Goal: Information Seeking & Learning: Learn about a topic

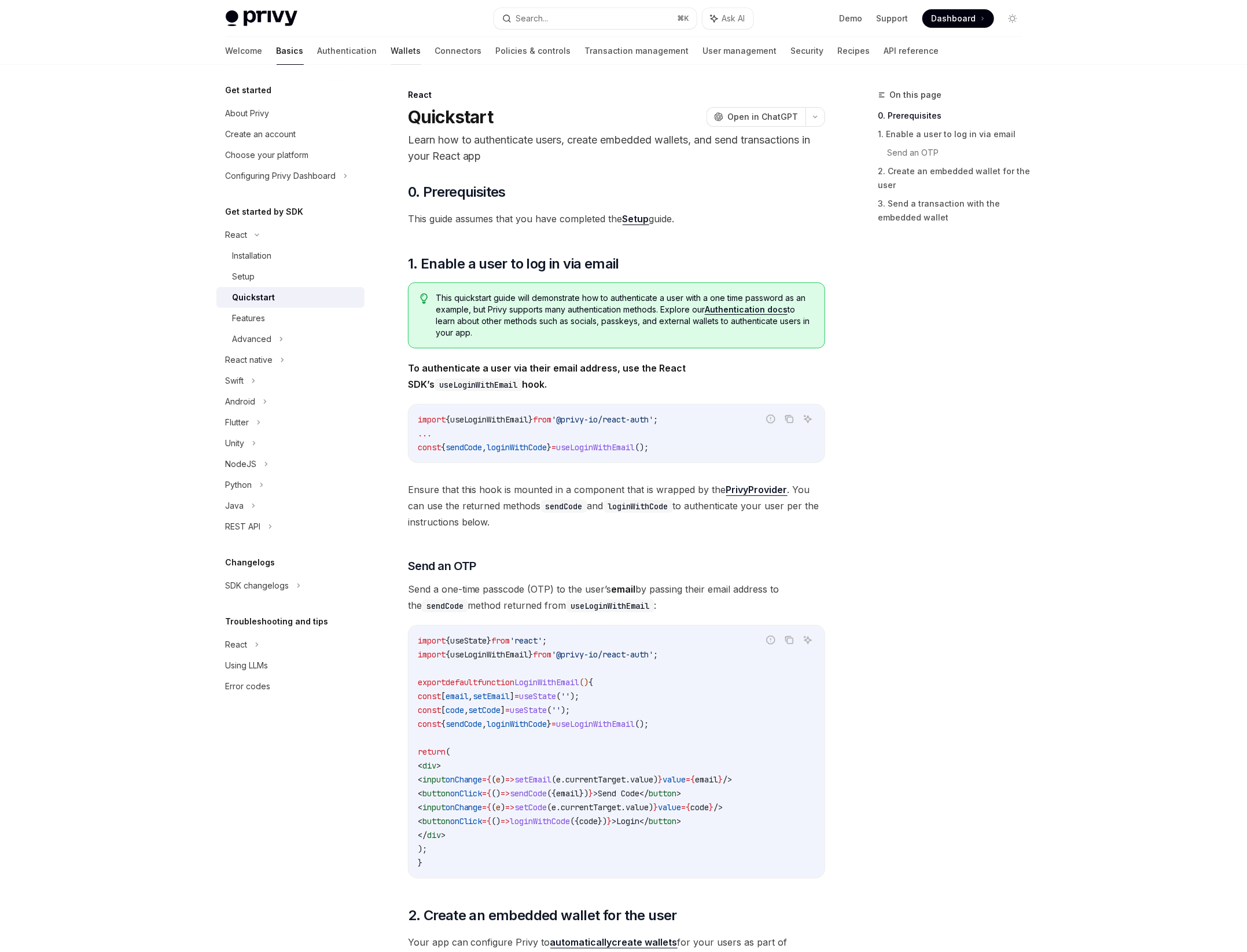
click at [391, 48] on link "Wallets" at bounding box center [406, 51] width 30 height 28
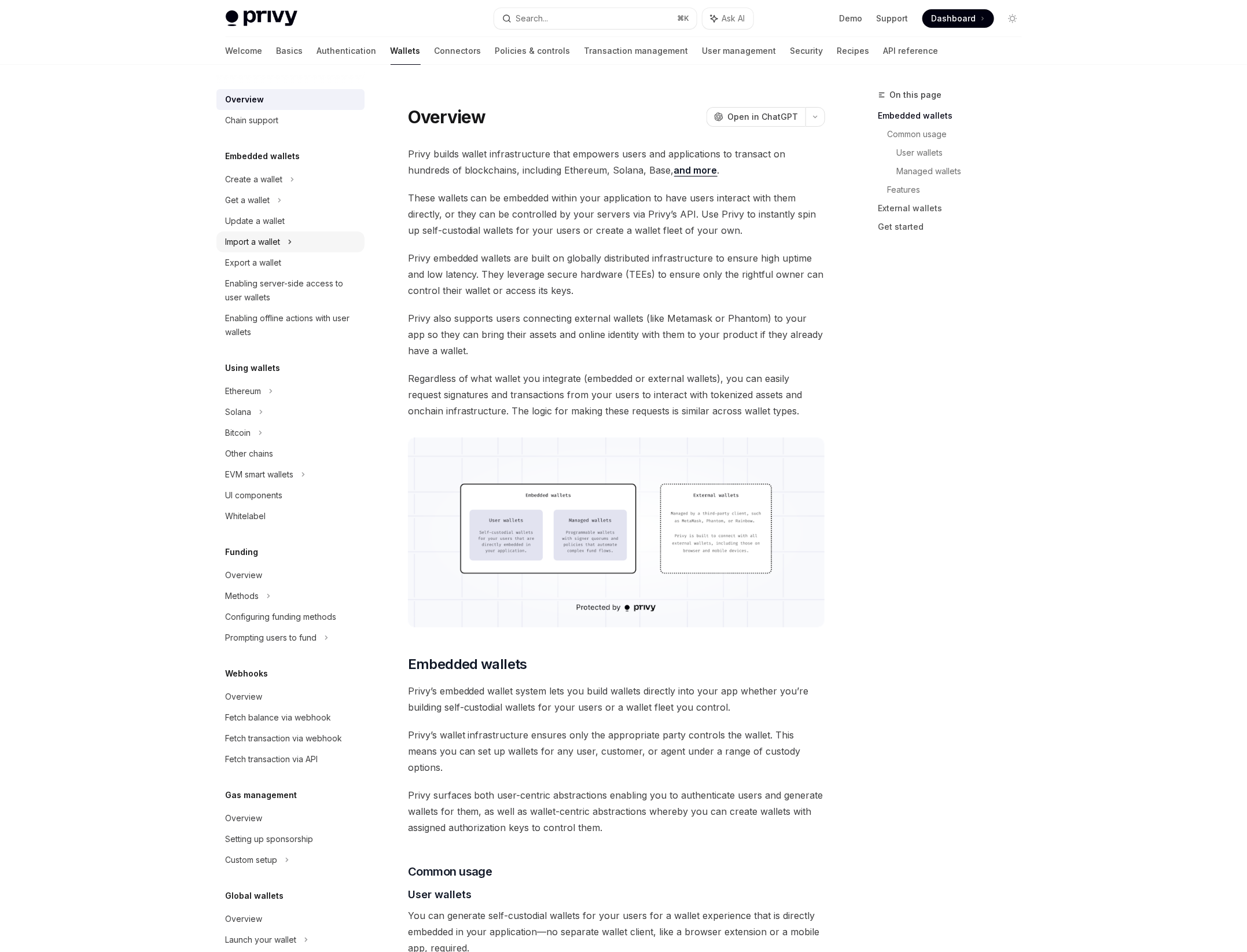
click at [304, 239] on div "Import a wallet" at bounding box center [291, 242] width 148 height 21
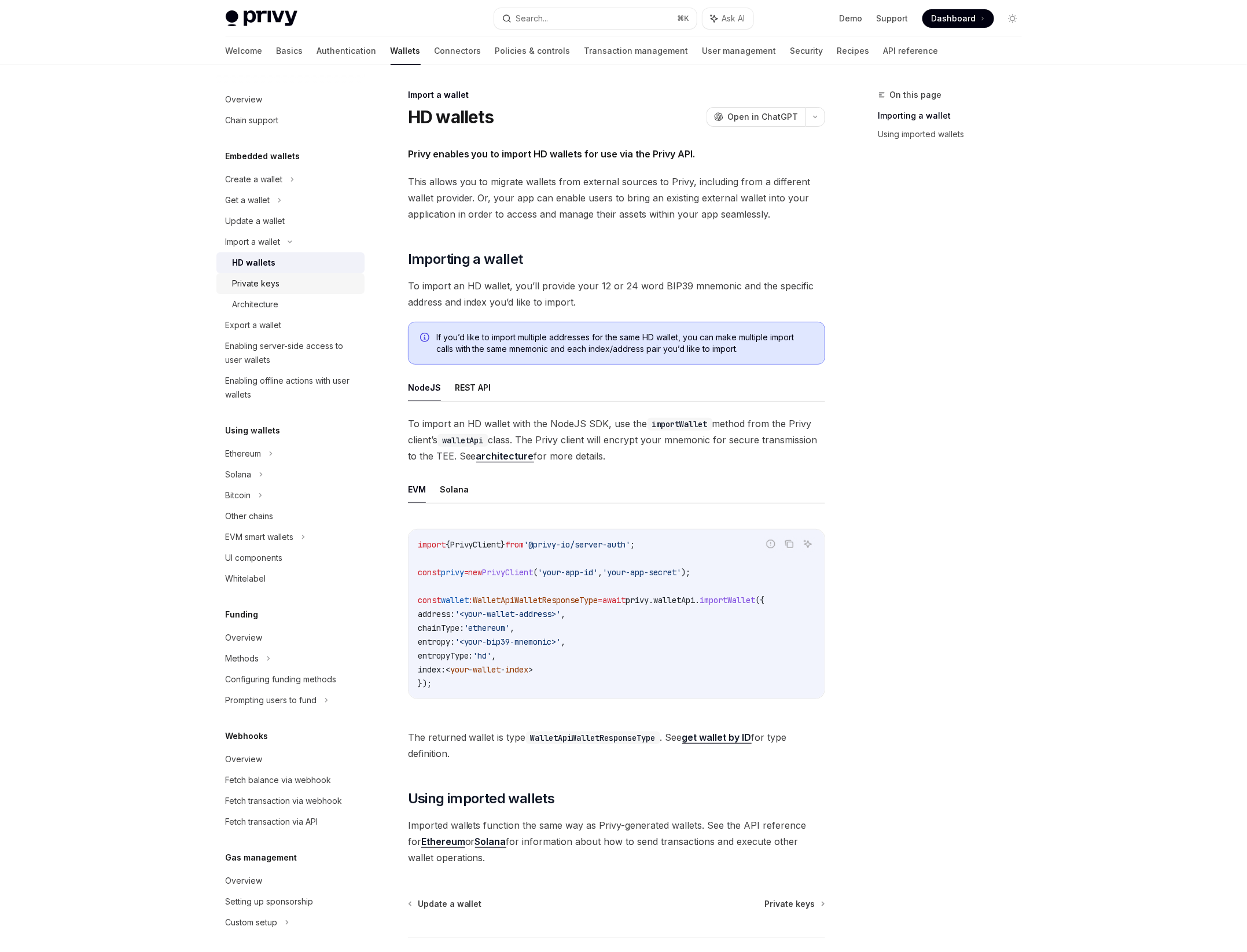
click at [292, 291] on link "Private keys" at bounding box center [291, 284] width 148 height 21
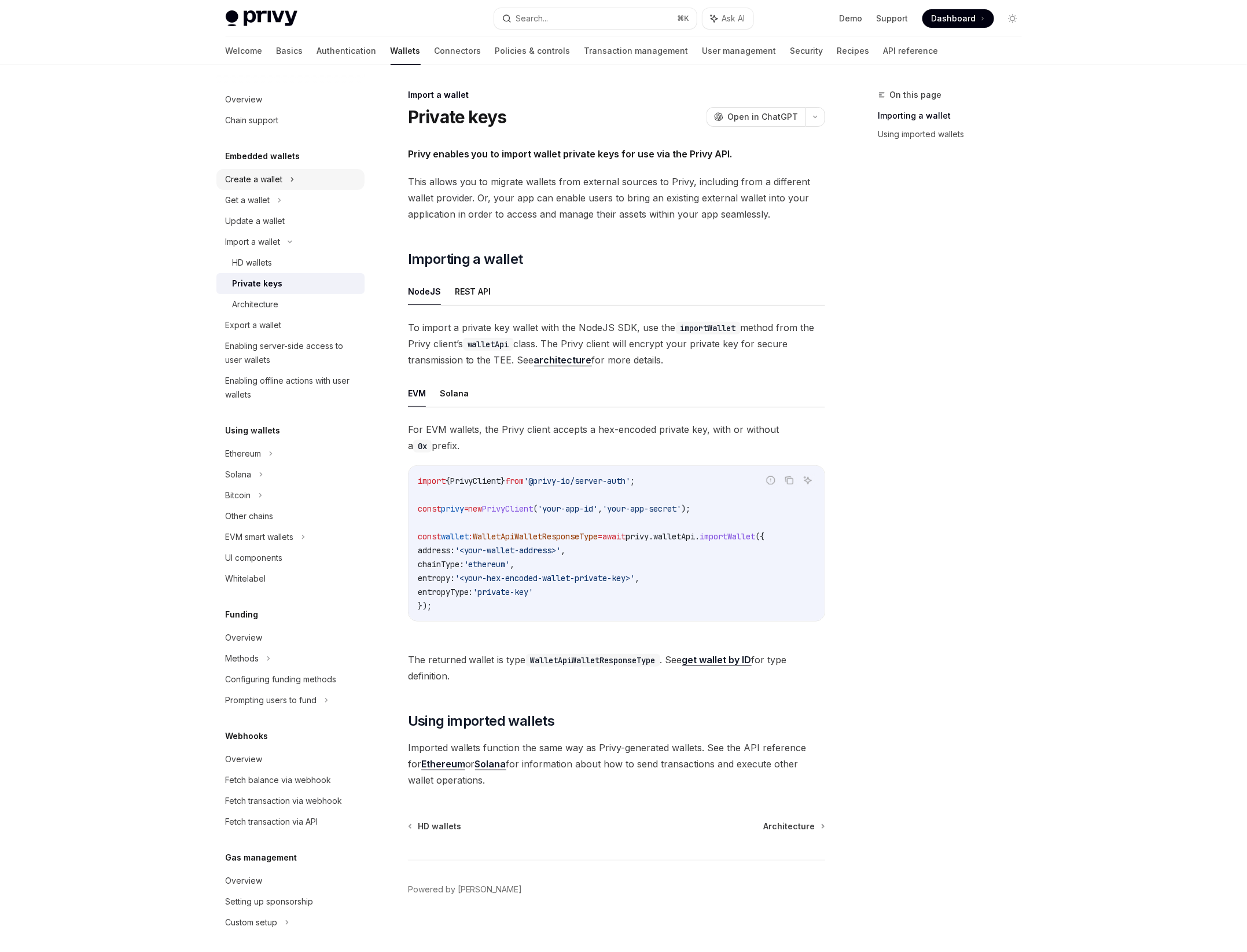
click at [264, 185] on div "Create a wallet" at bounding box center [254, 179] width 57 height 14
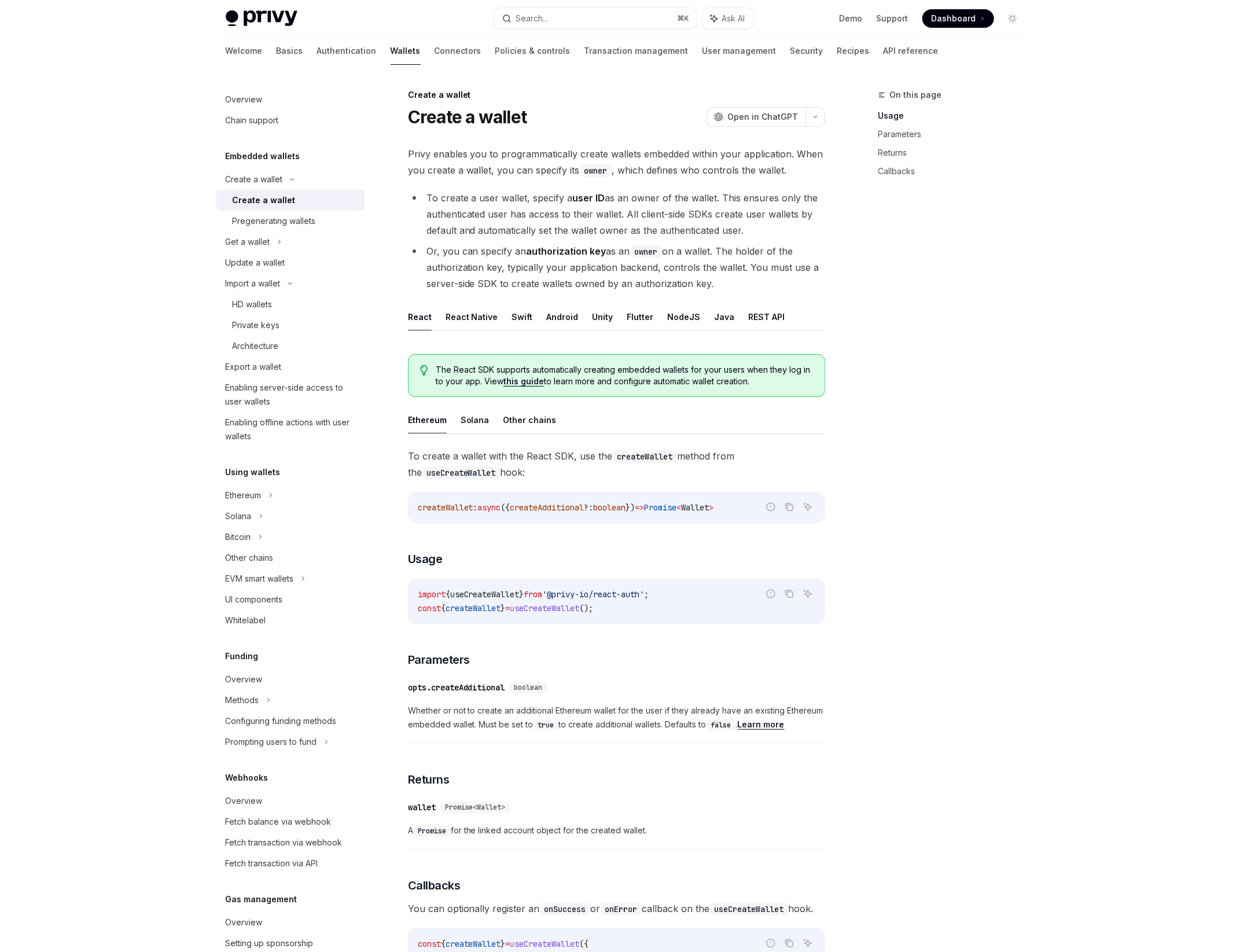
click at [522, 380] on link "this guide" at bounding box center [524, 381] width 40 height 10
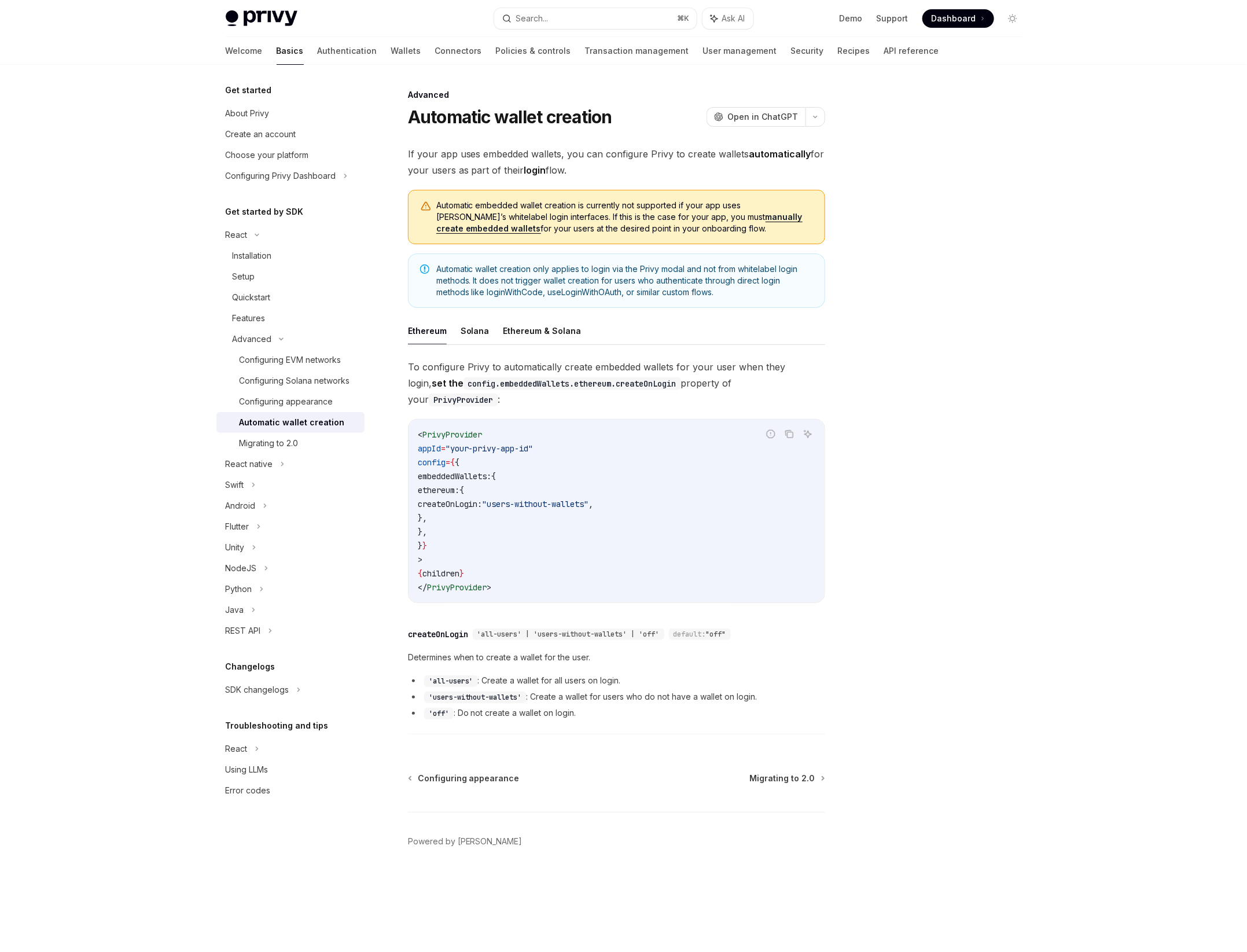
click at [502, 302] on div "Automatic wallet creation only applies to login via the Privy modal and not fro…" at bounding box center [617, 281] width 417 height 54
click at [473, 321] on button "Solana" at bounding box center [474, 331] width 29 height 27
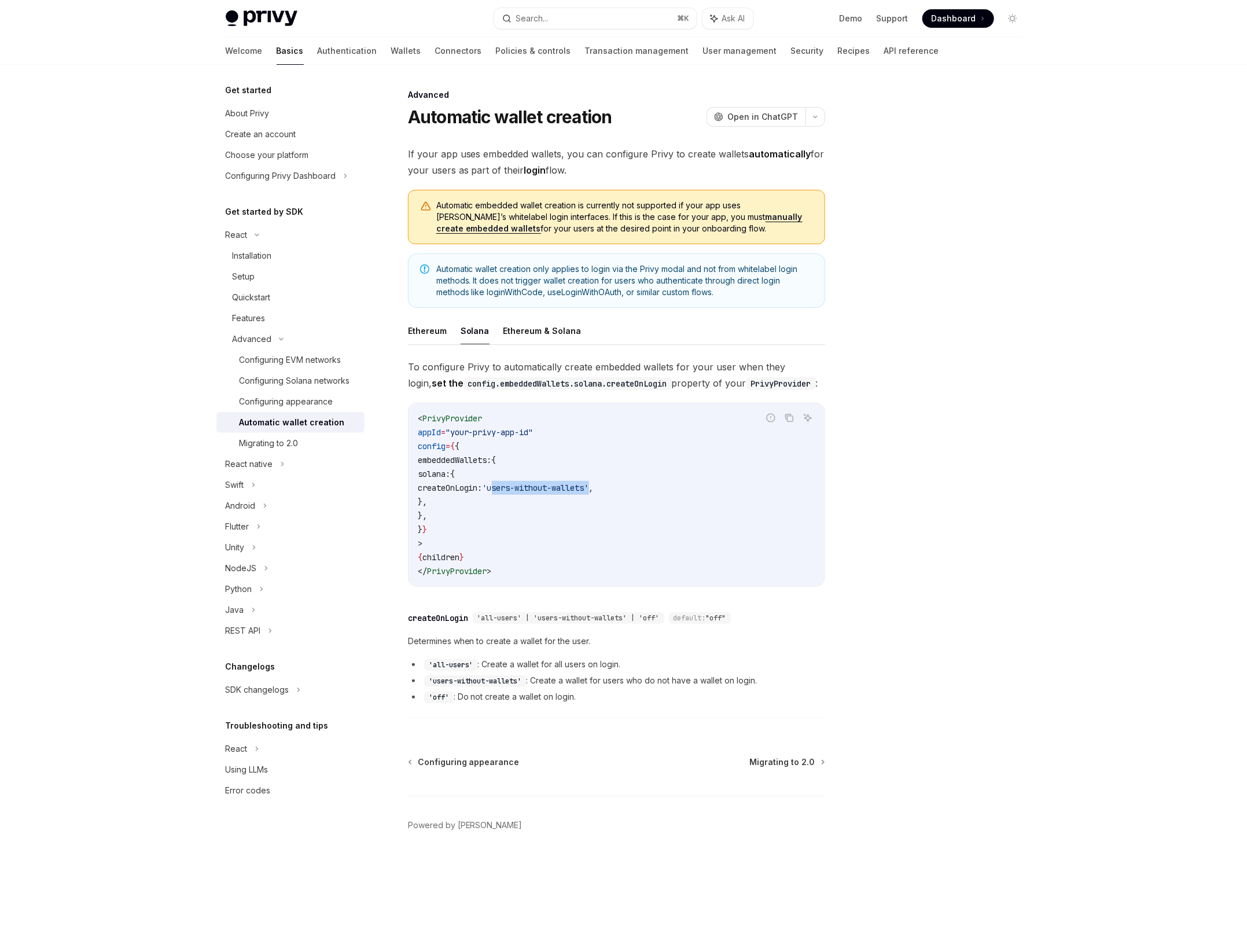
drag, startPoint x: 573, startPoint y: 488, endPoint x: 673, endPoint y: 490, distance: 100.0
click at [589, 490] on span "'users-without-wallets'" at bounding box center [535, 488] width 106 height 10
copy span "users-without-wallets"
click at [482, 485] on span "createOnLogin:" at bounding box center [450, 488] width 65 height 10
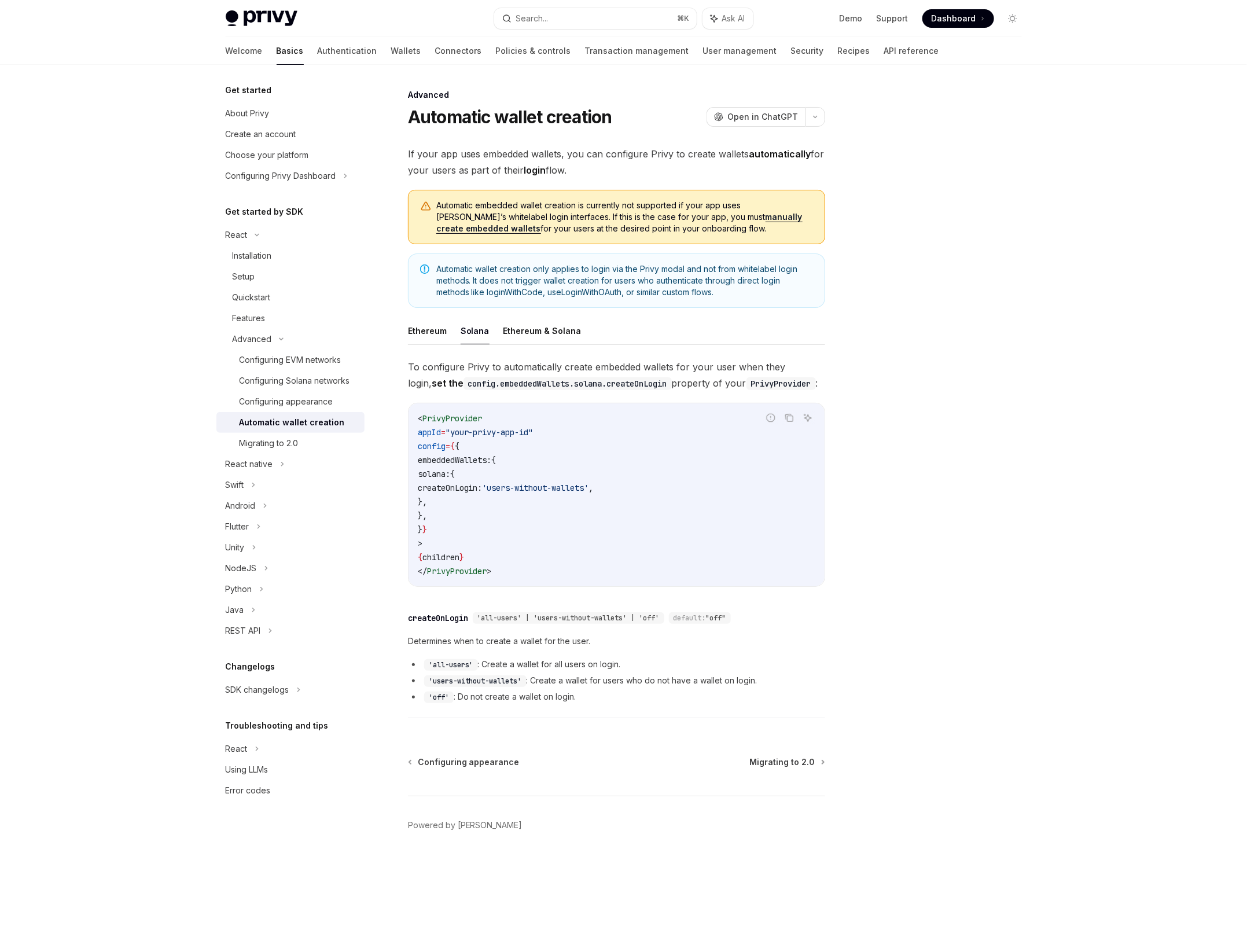
copy span "createOnLogin"
click at [391, 54] on link "Wallets" at bounding box center [406, 51] width 30 height 28
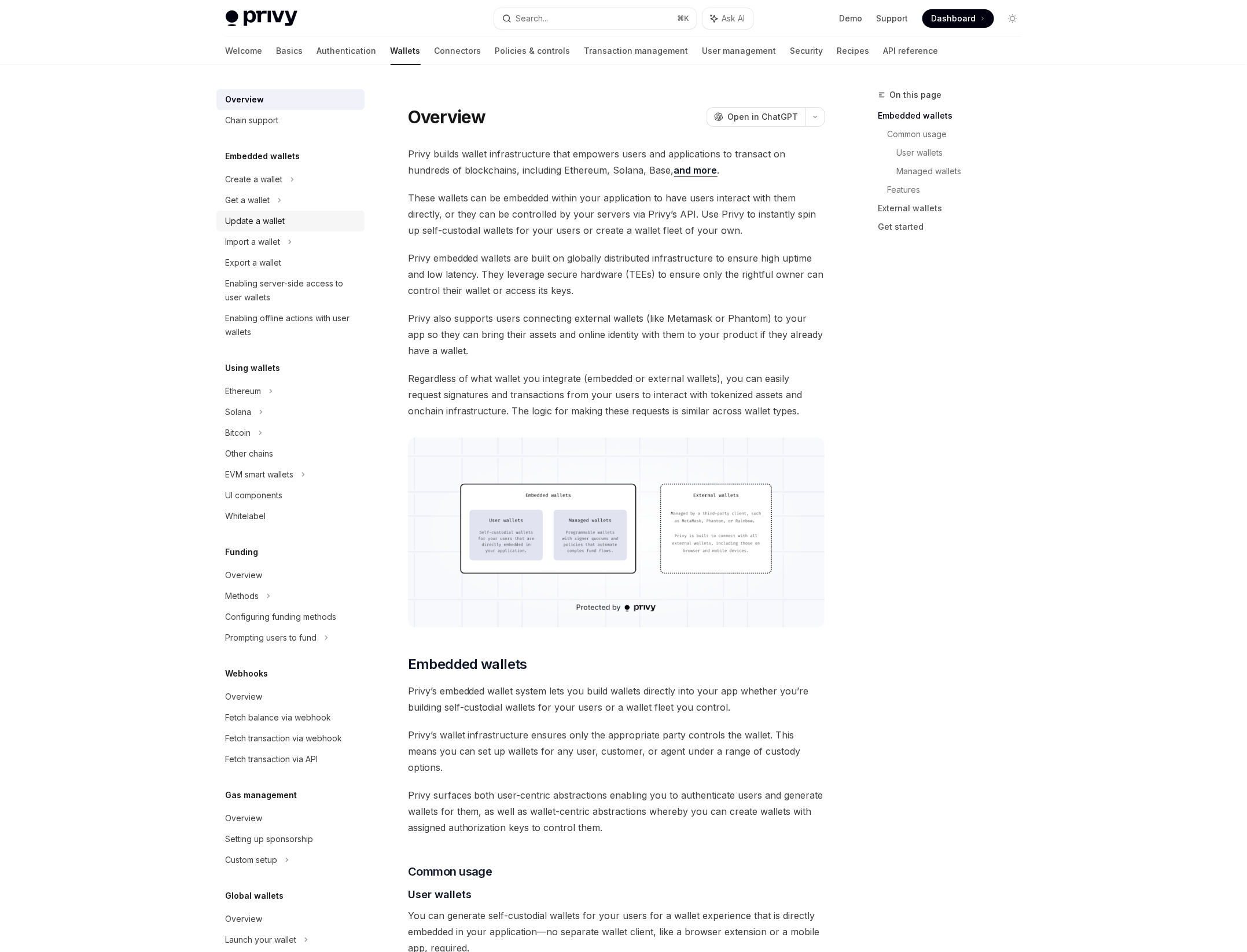
click at [279, 228] on link "Update a wallet" at bounding box center [291, 221] width 148 height 21
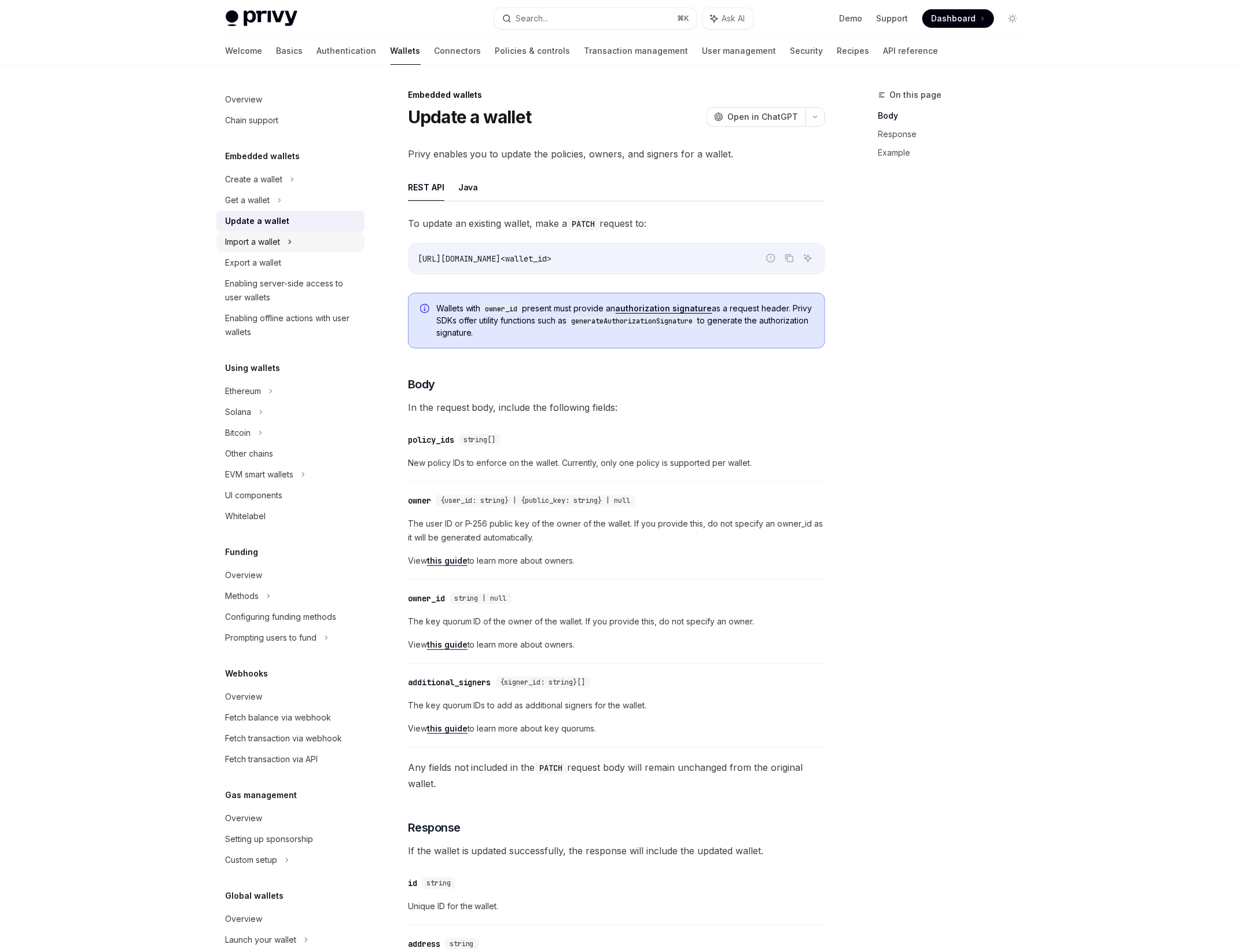
click at [351, 236] on div "Import a wallet" at bounding box center [291, 242] width 148 height 21
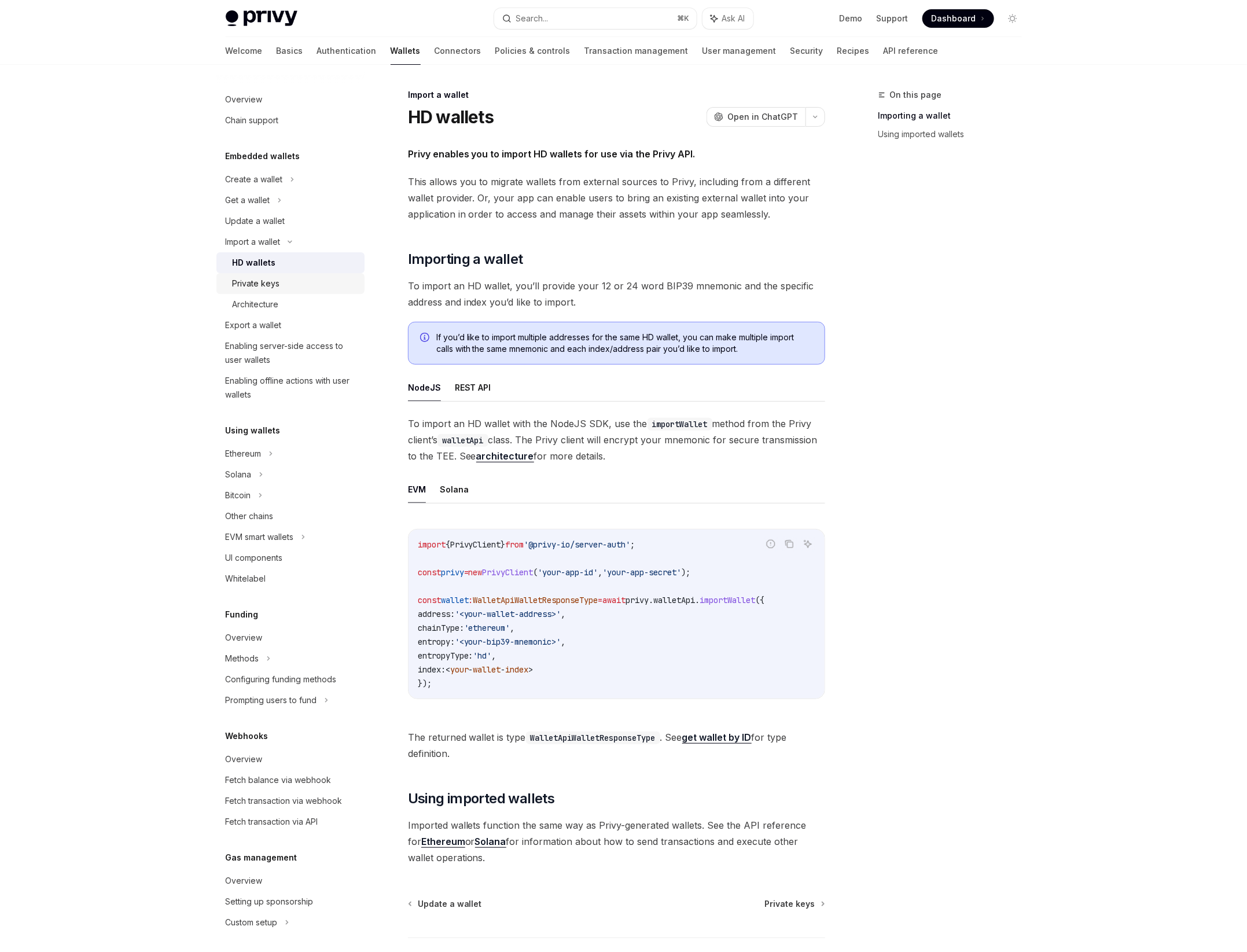
click at [330, 283] on div "Private keys" at bounding box center [295, 284] width 125 height 14
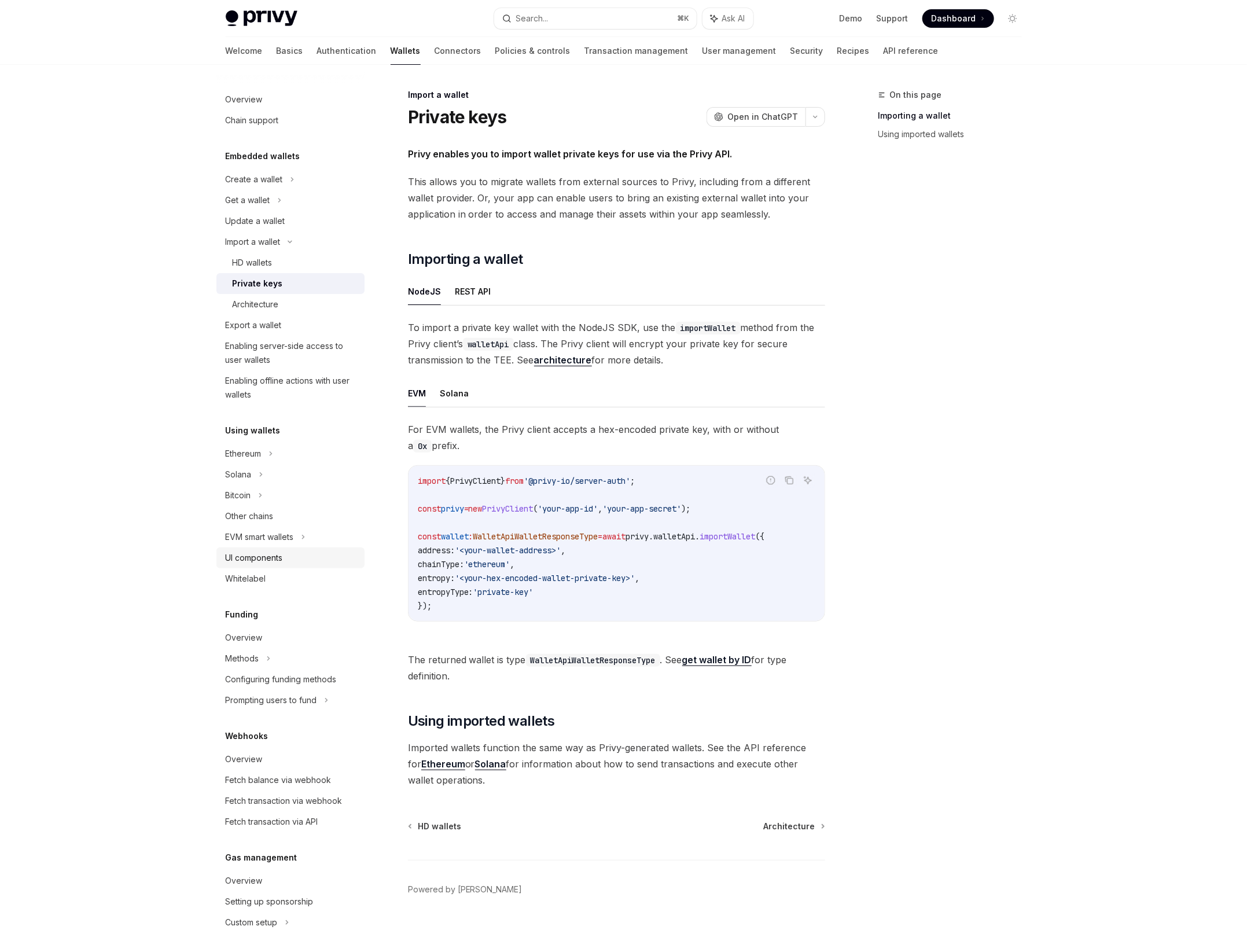
click at [298, 551] on div "UI components" at bounding box center [292, 558] width 132 height 14
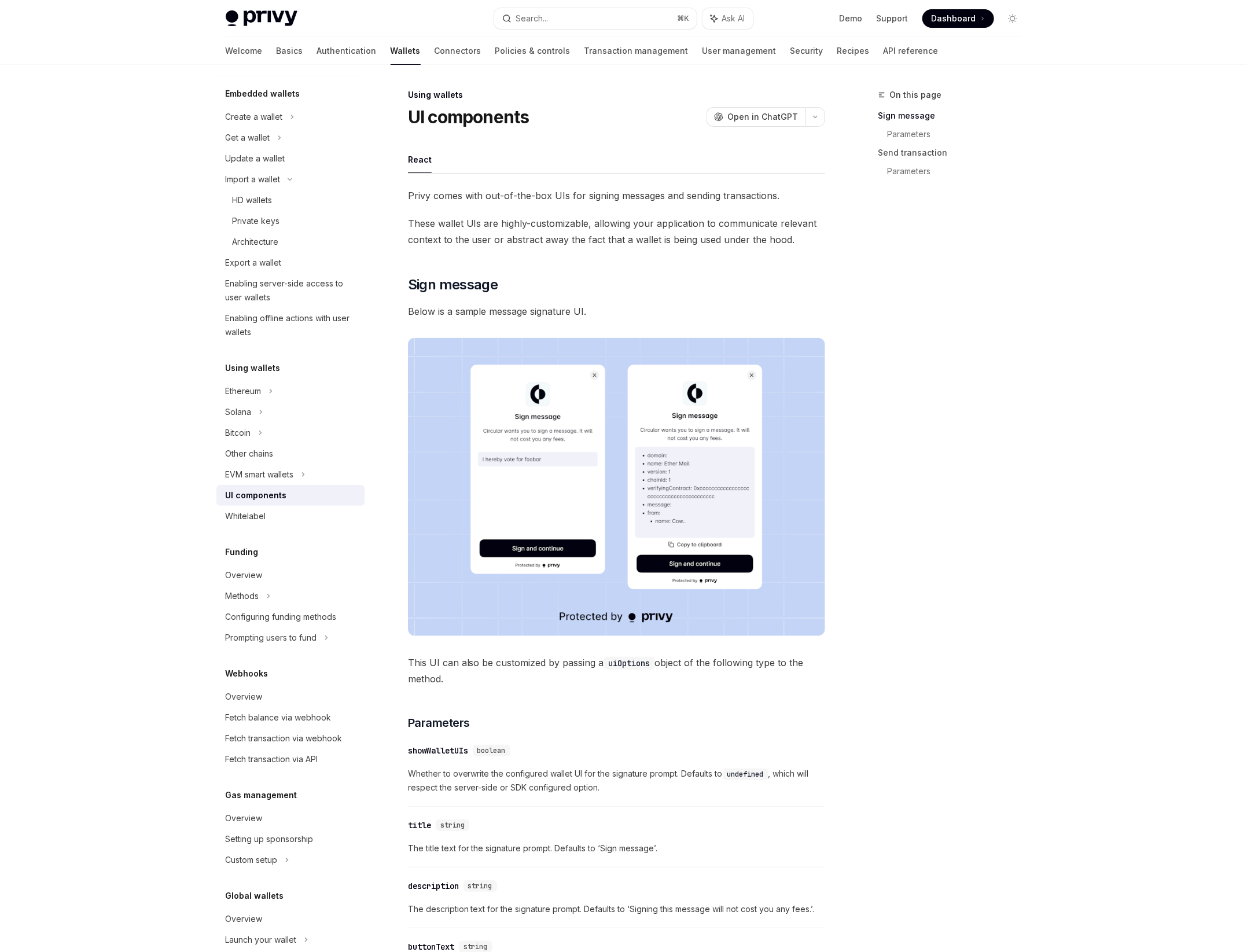
scroll to position [104, 0]
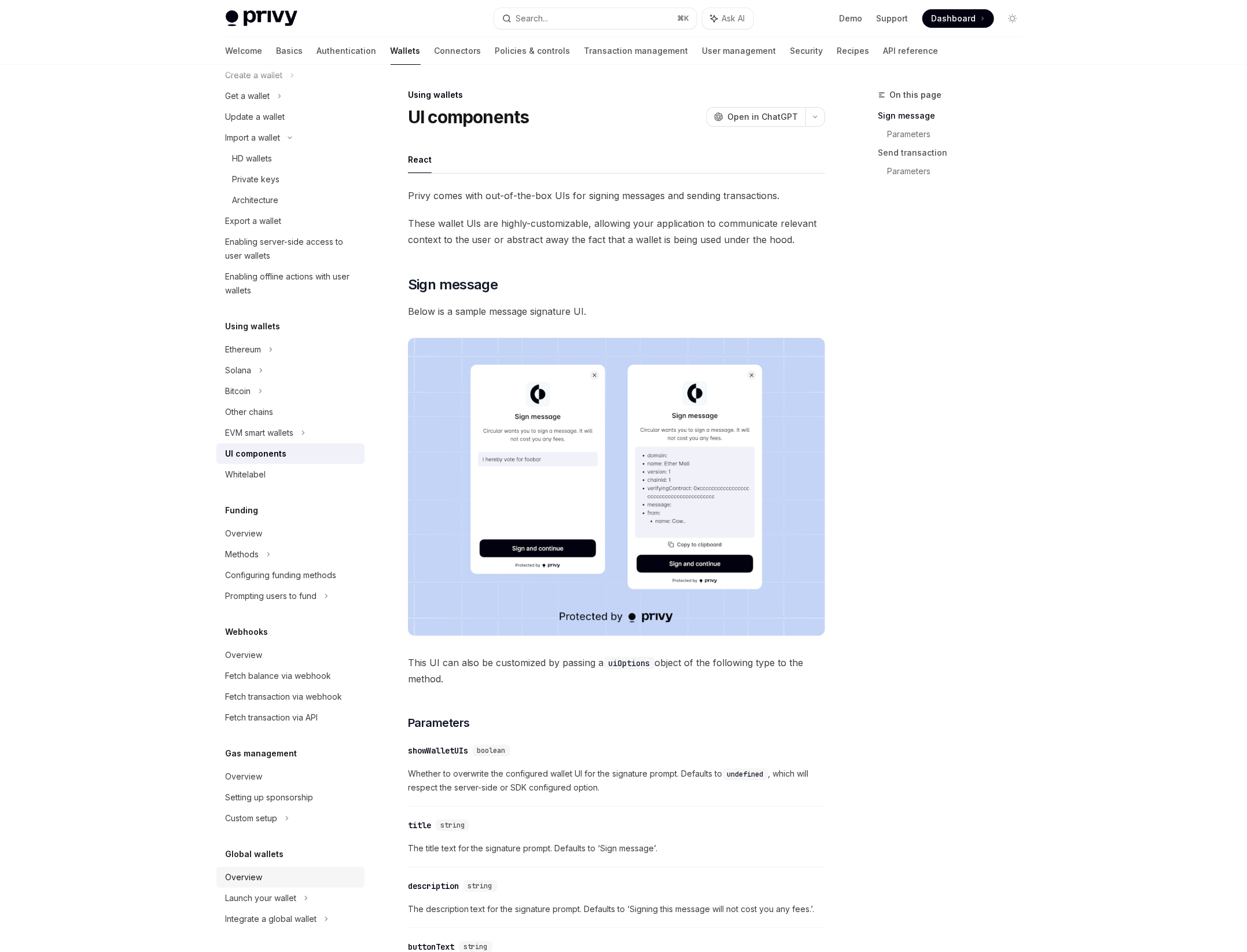
click at [300, 870] on link "Overview" at bounding box center [291, 878] width 148 height 21
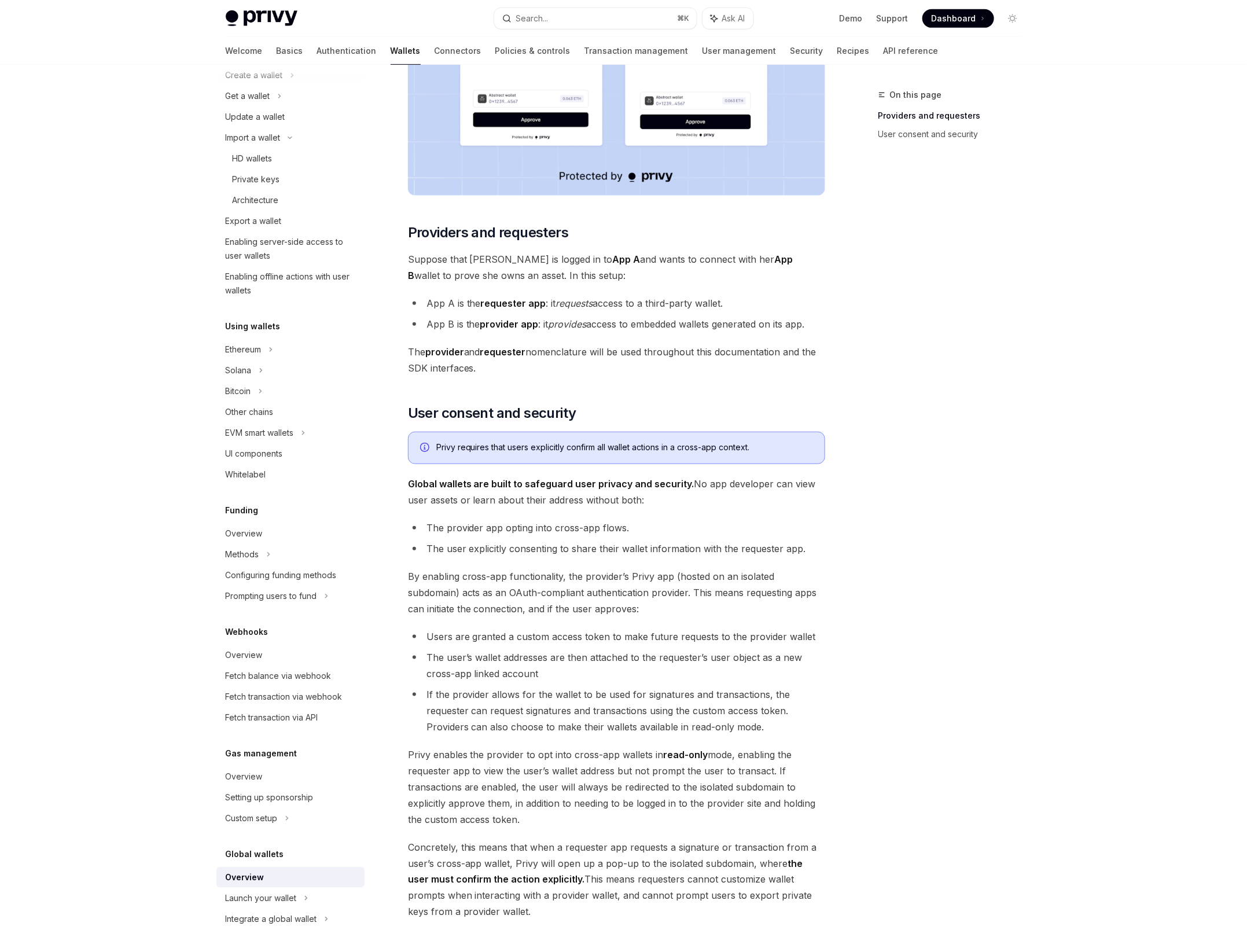
scroll to position [488, 0]
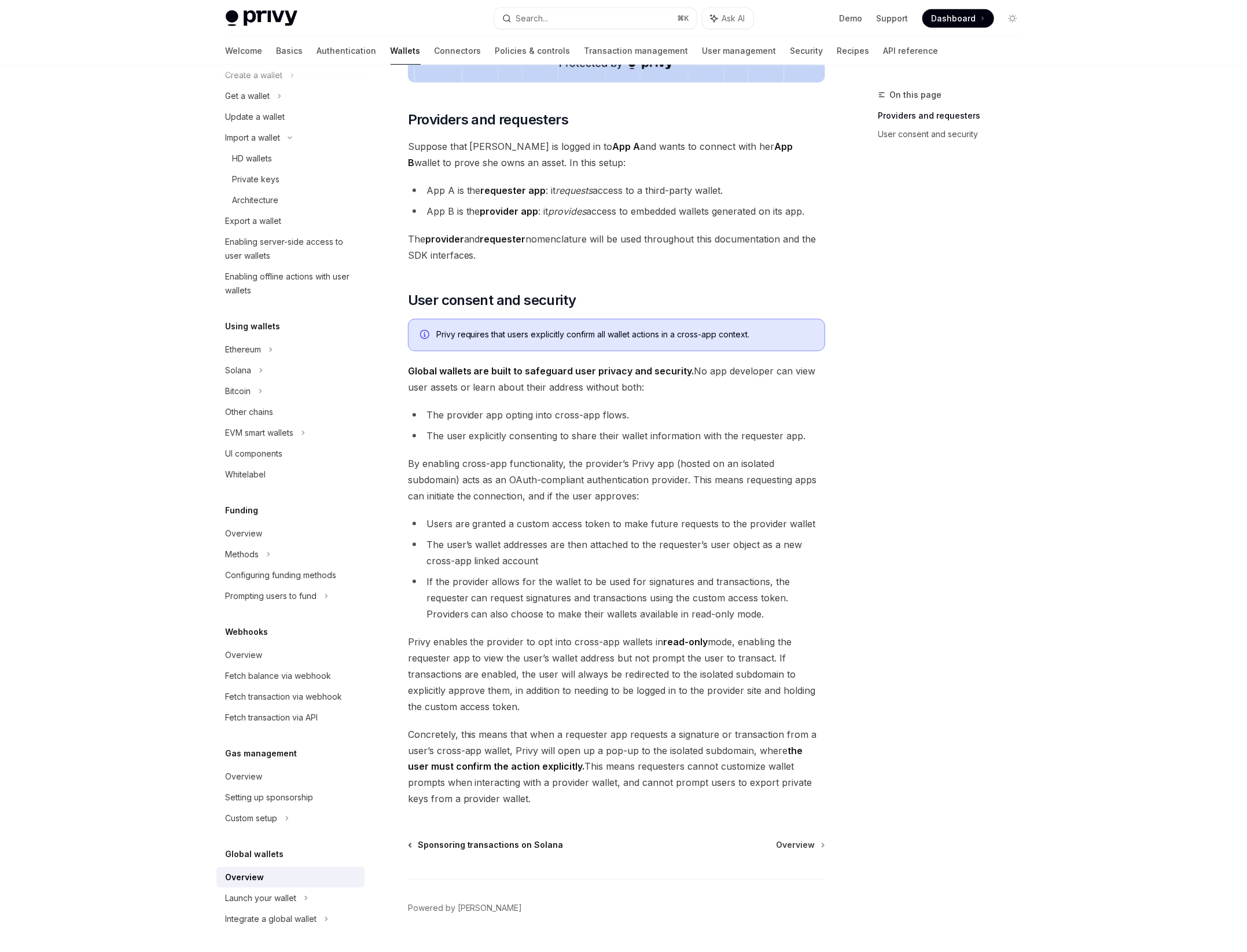
click at [456, 843] on span "Sponsoring transactions on Solana" at bounding box center [491, 845] width 146 height 12
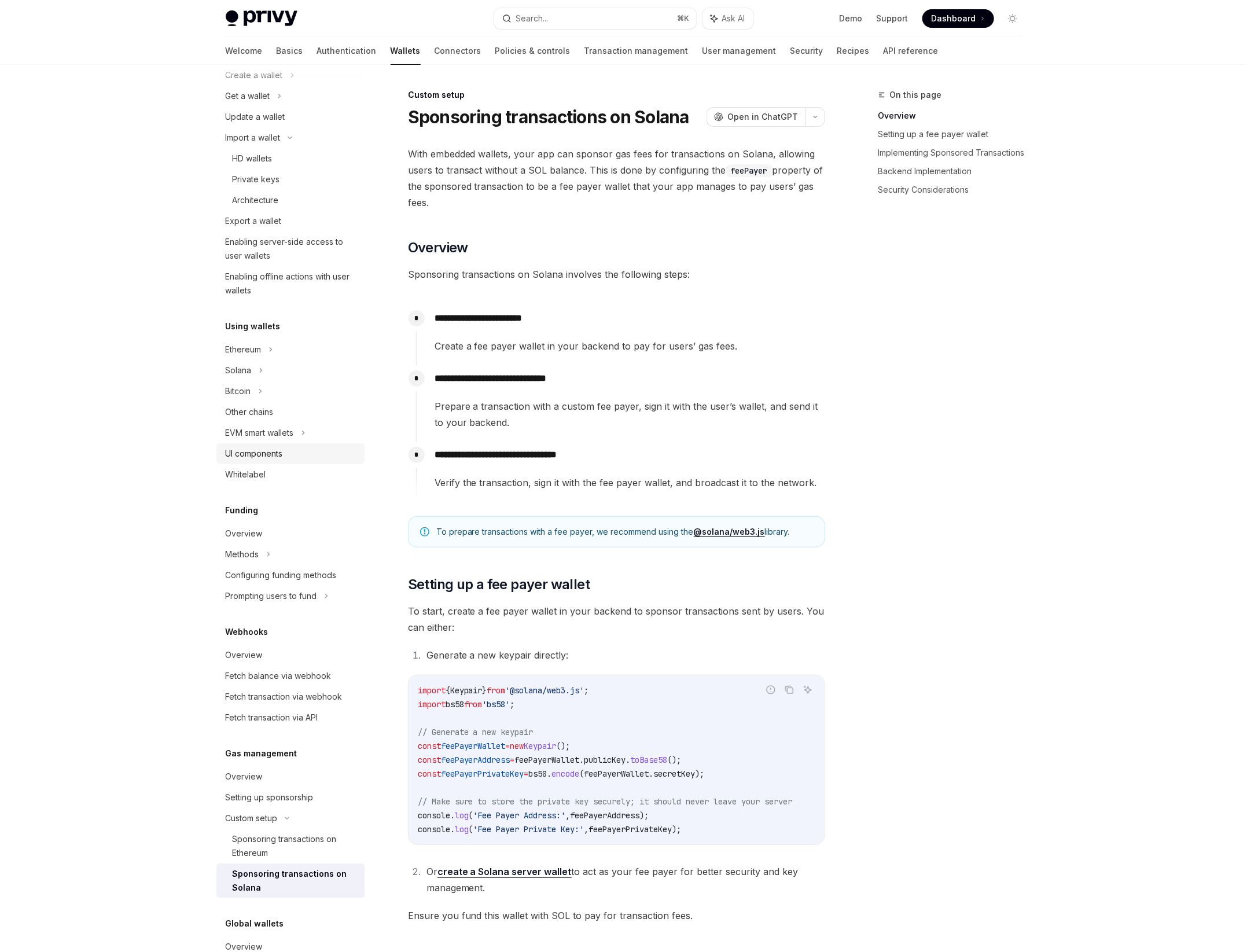
click at [281, 455] on div "UI components" at bounding box center [254, 453] width 57 height 14
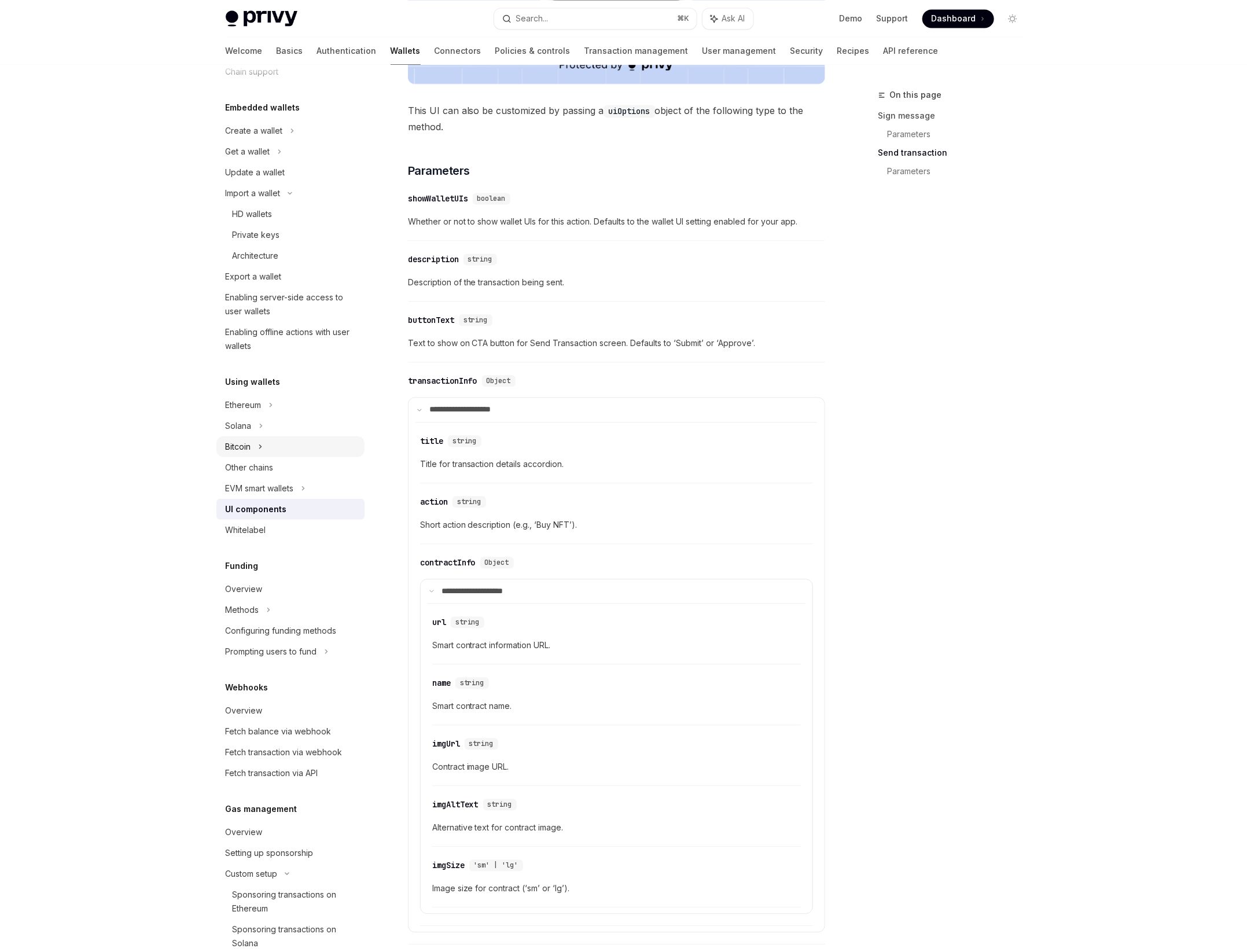
scroll to position [43, 0]
click at [293, 256] on div "Architecture" at bounding box center [295, 261] width 125 height 14
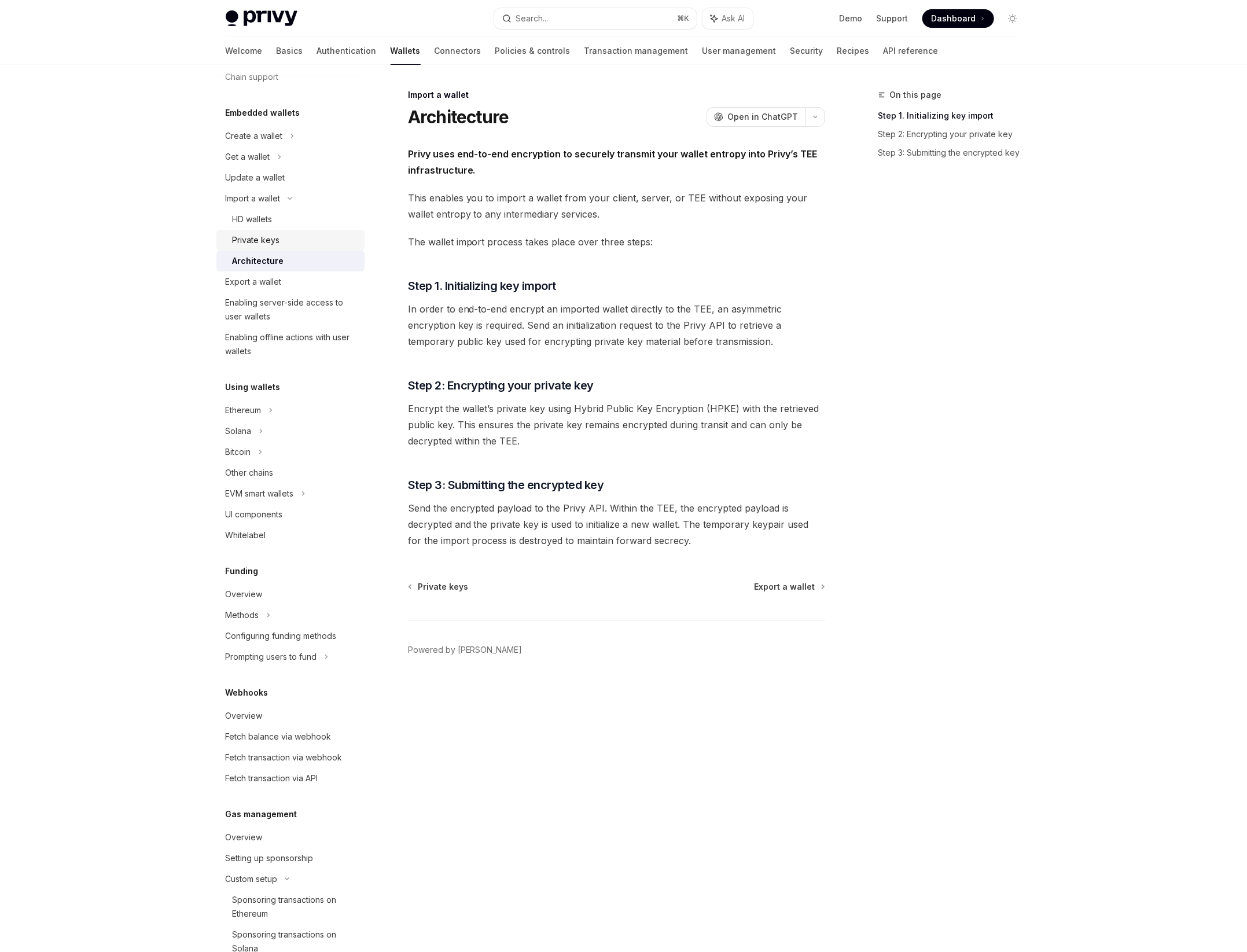
click at [294, 245] on div "Private keys" at bounding box center [295, 240] width 125 height 14
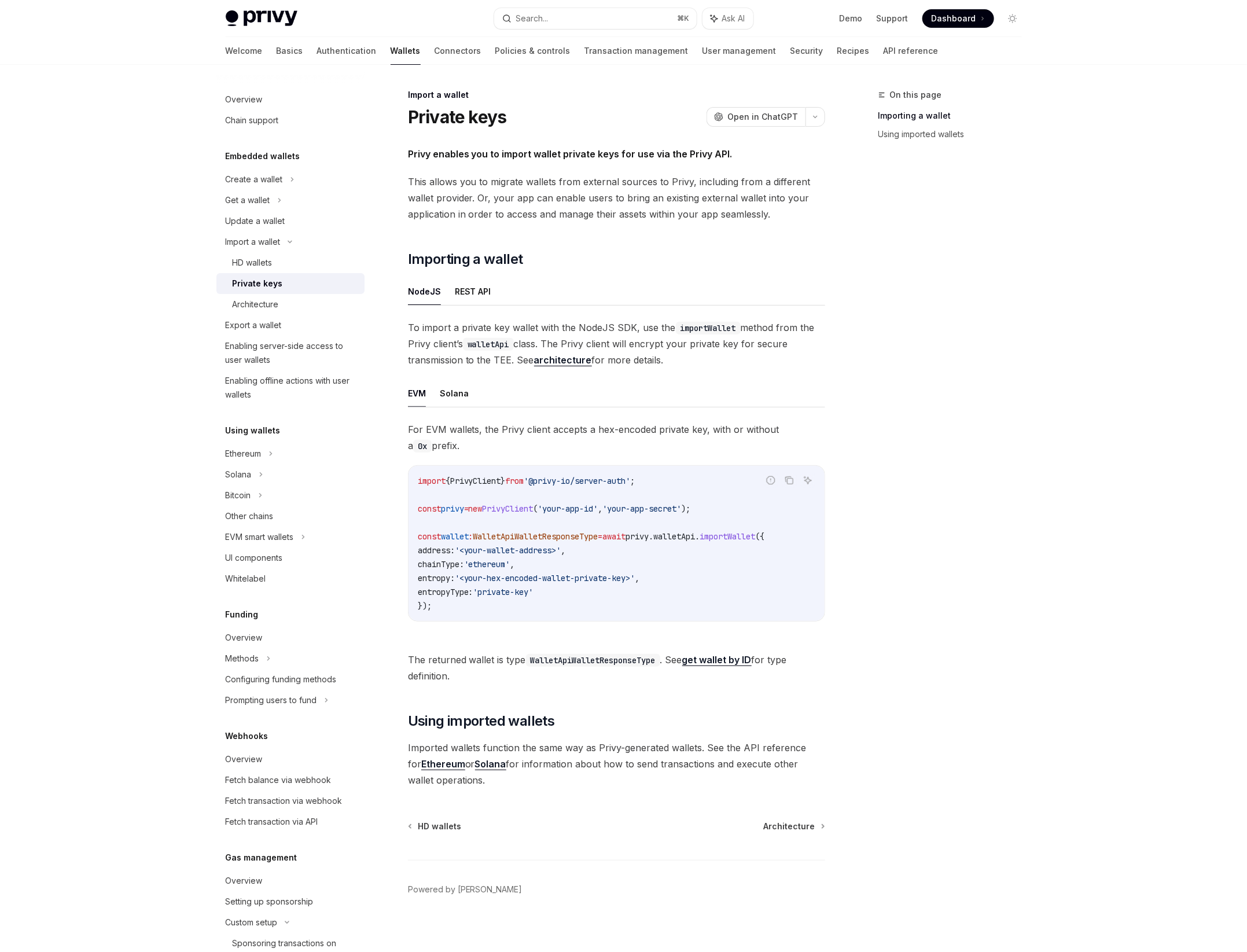
scroll to position [10, 0]
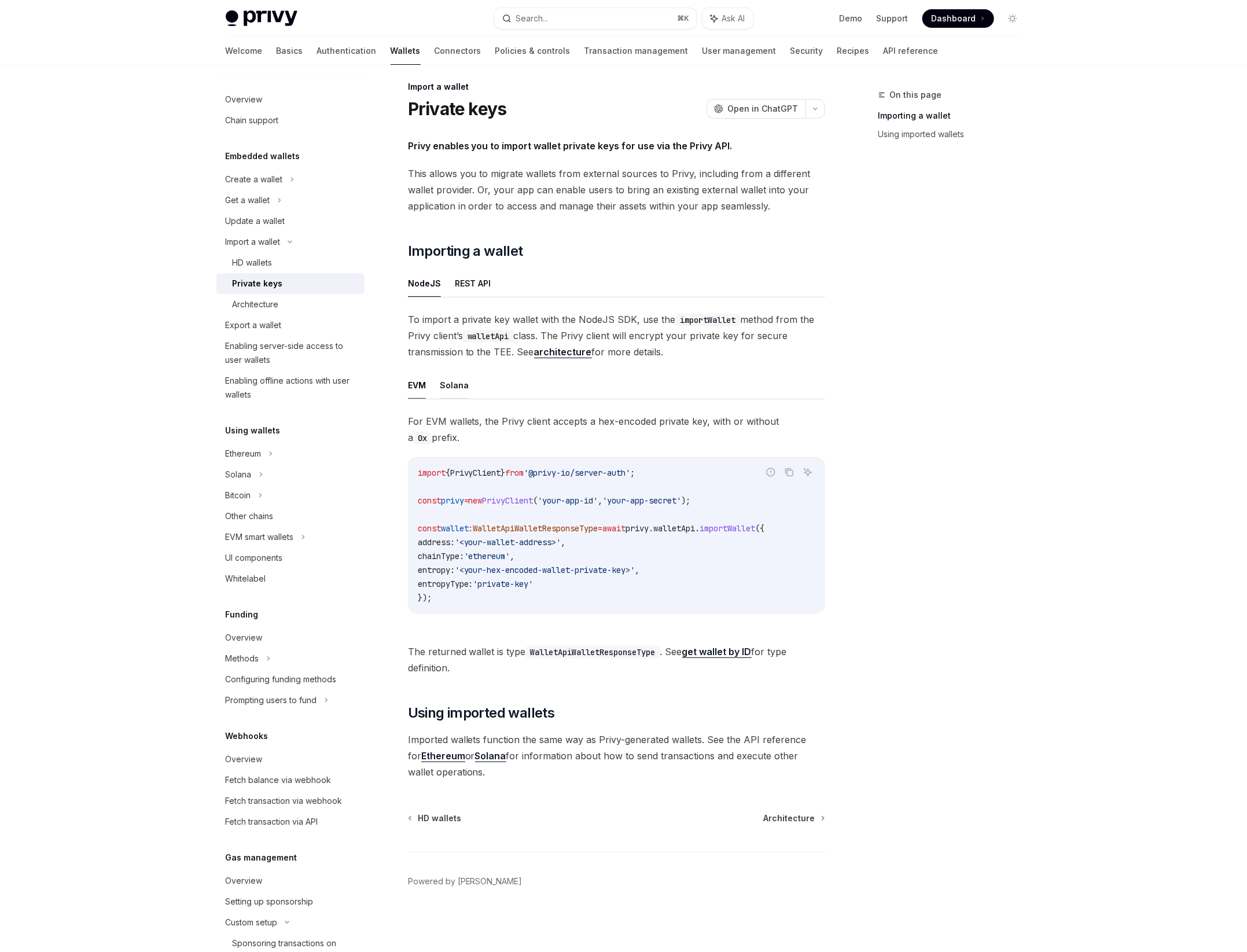
click at [454, 386] on button "Solana" at bounding box center [454, 385] width 29 height 27
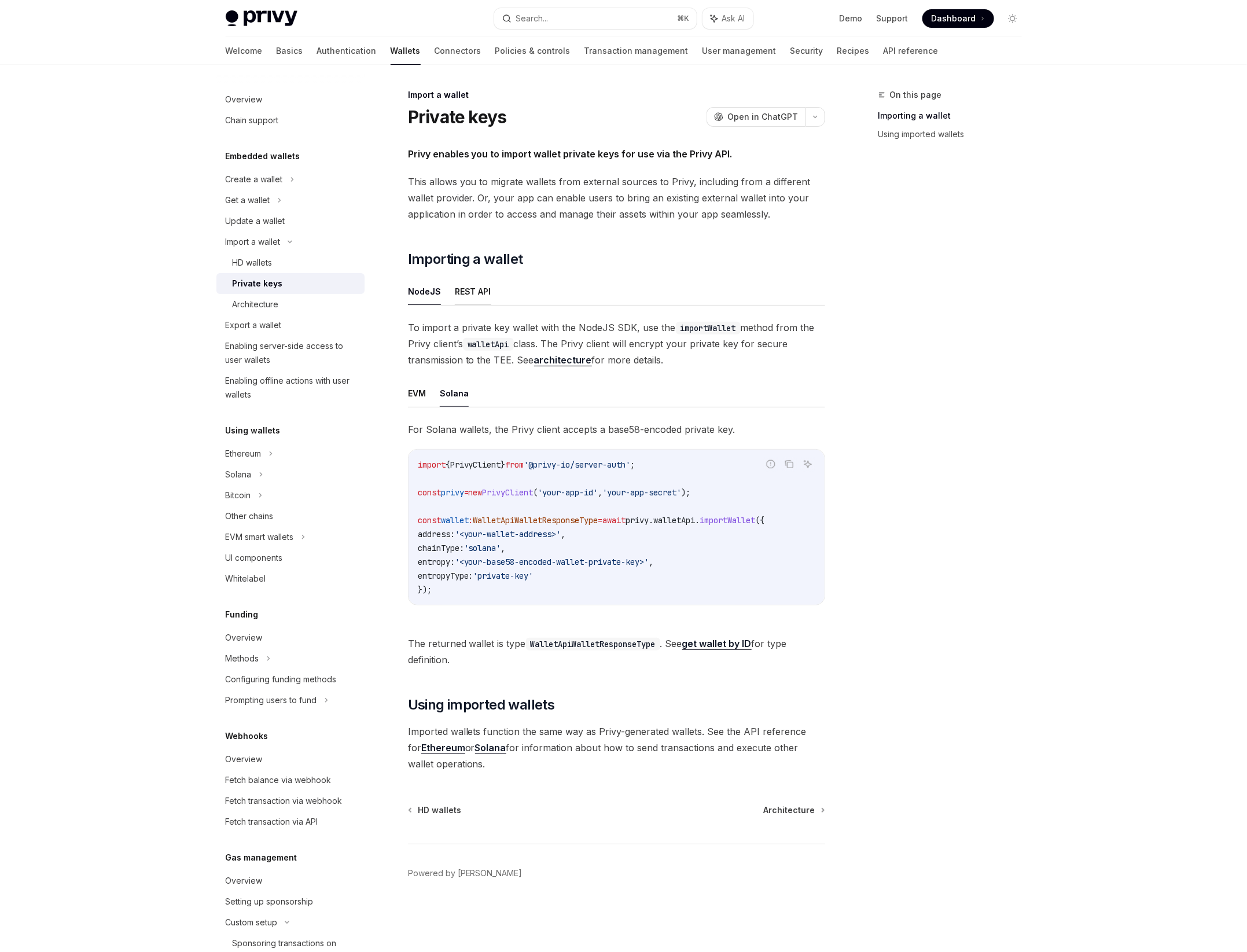
click at [479, 288] on button "REST API" at bounding box center [473, 291] width 37 height 27
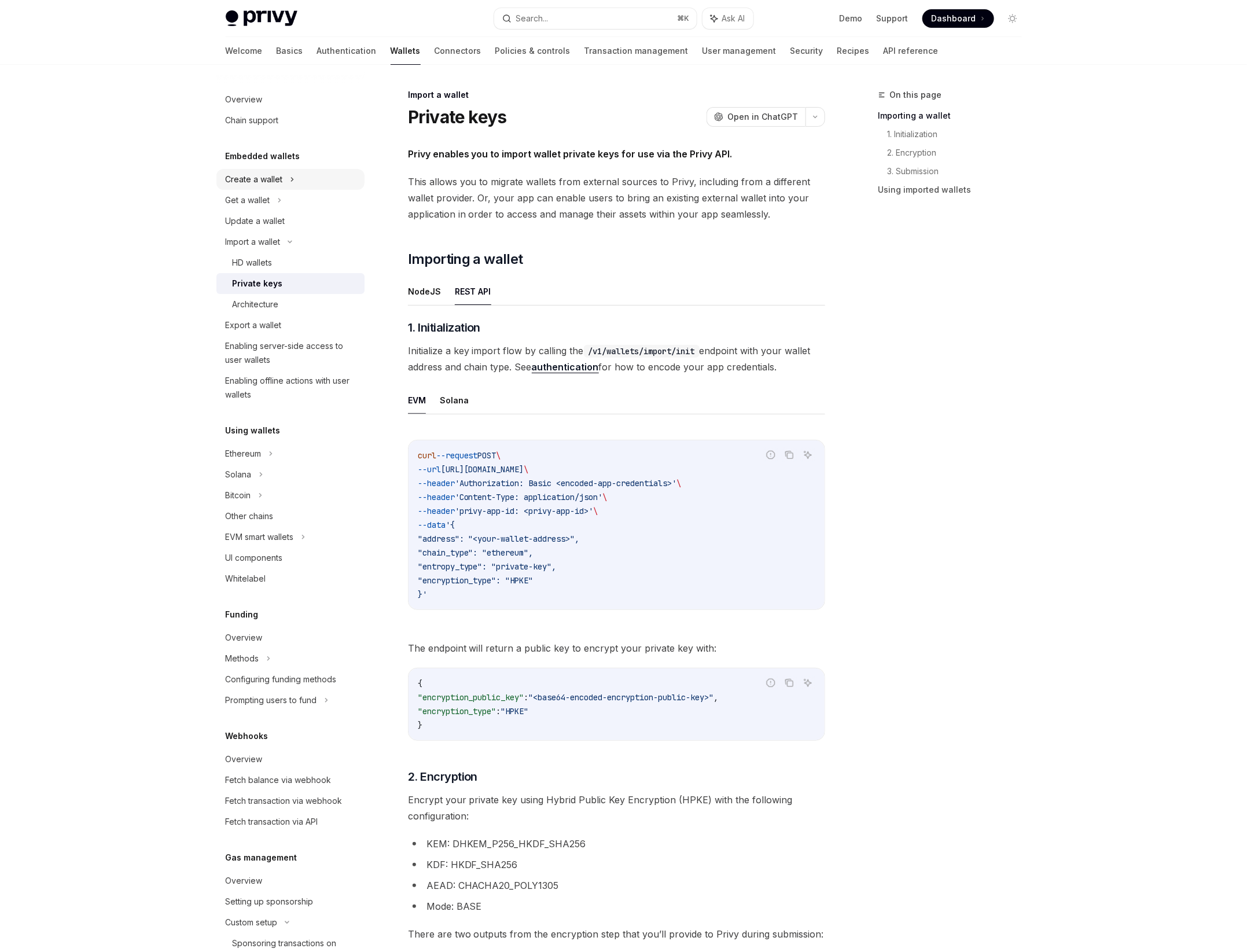
click at [301, 181] on div "Create a wallet" at bounding box center [291, 179] width 148 height 21
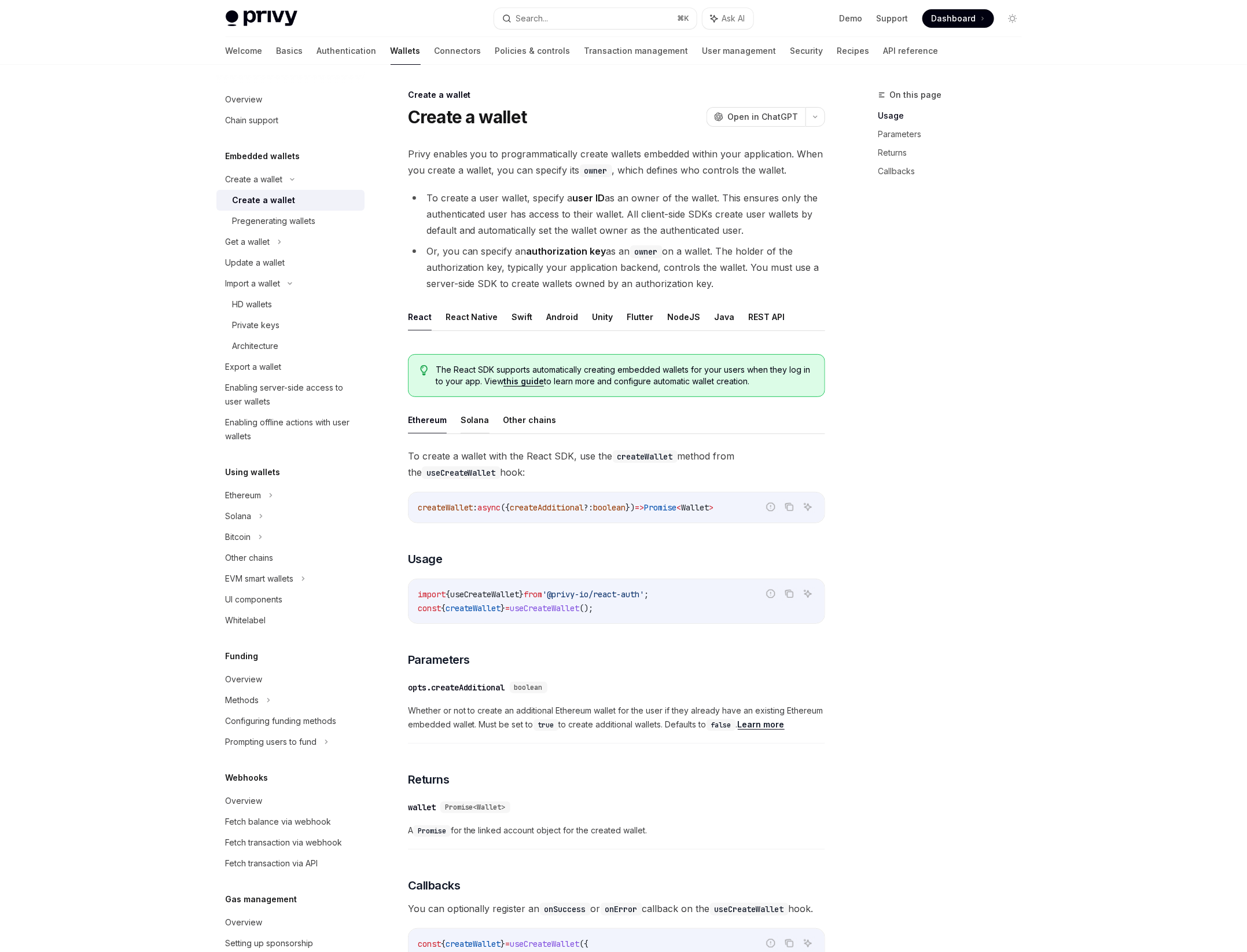
click at [472, 418] on button "Solana" at bounding box center [474, 419] width 29 height 27
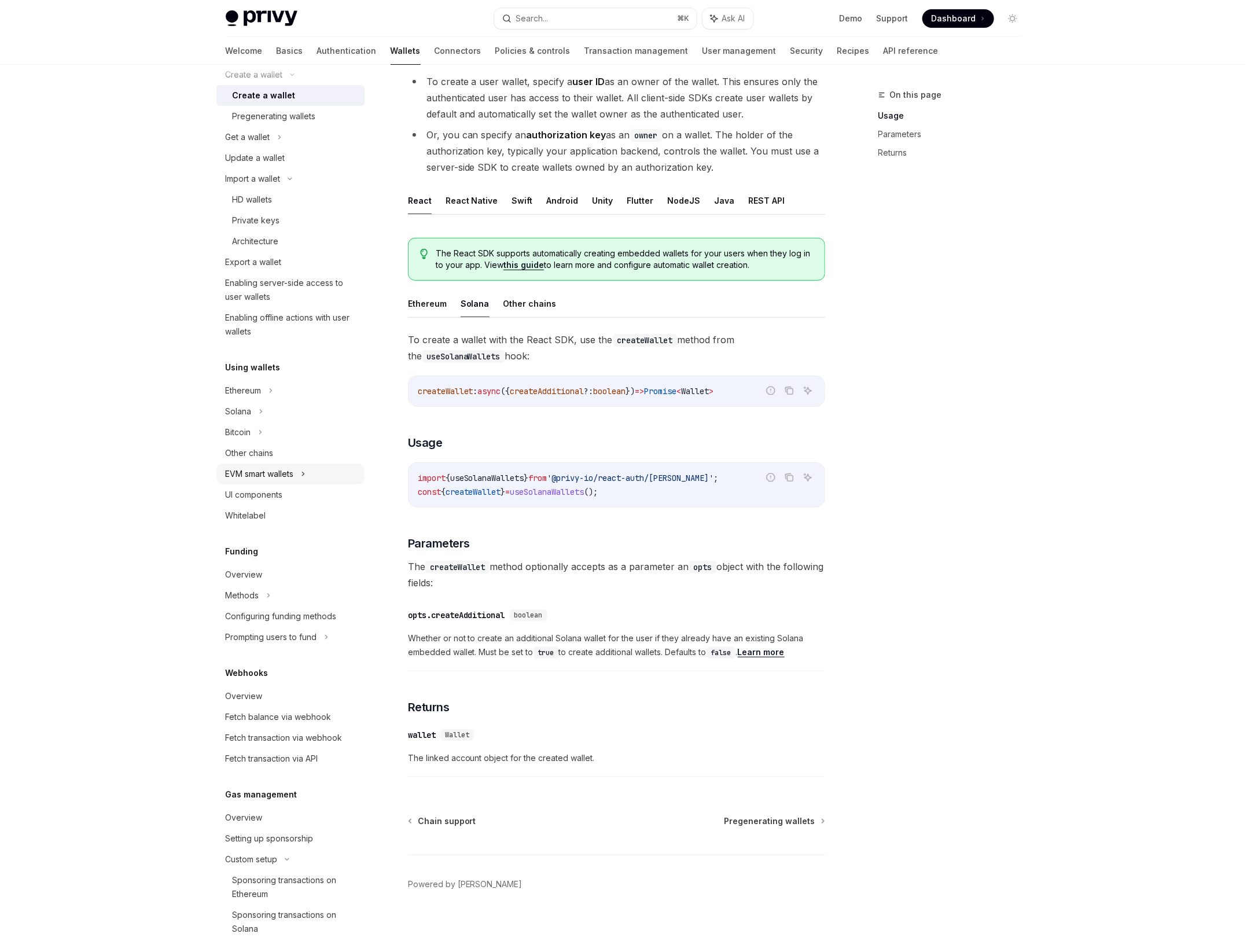
scroll to position [125, 0]
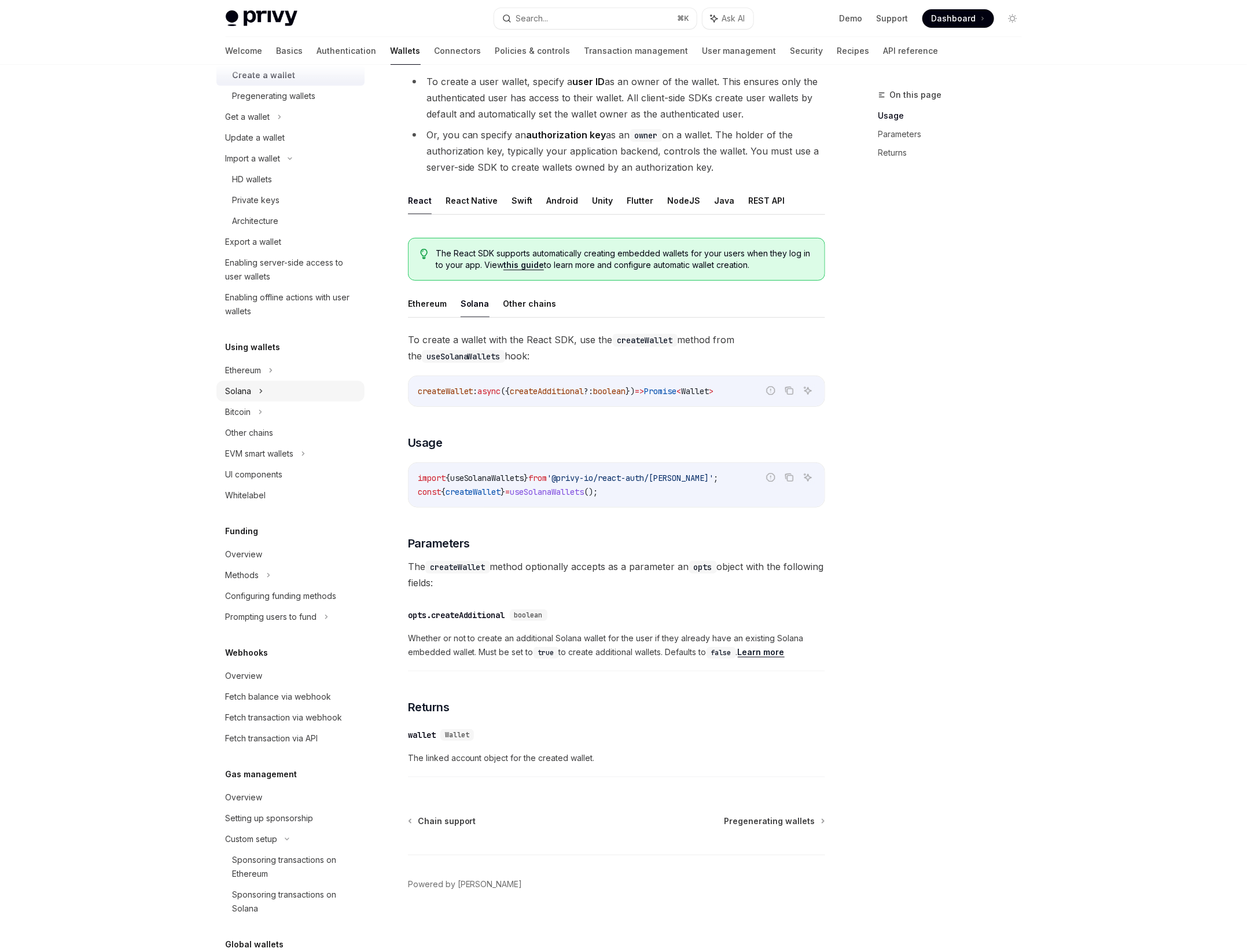
click at [282, 397] on div "Solana" at bounding box center [291, 392] width 148 height 21
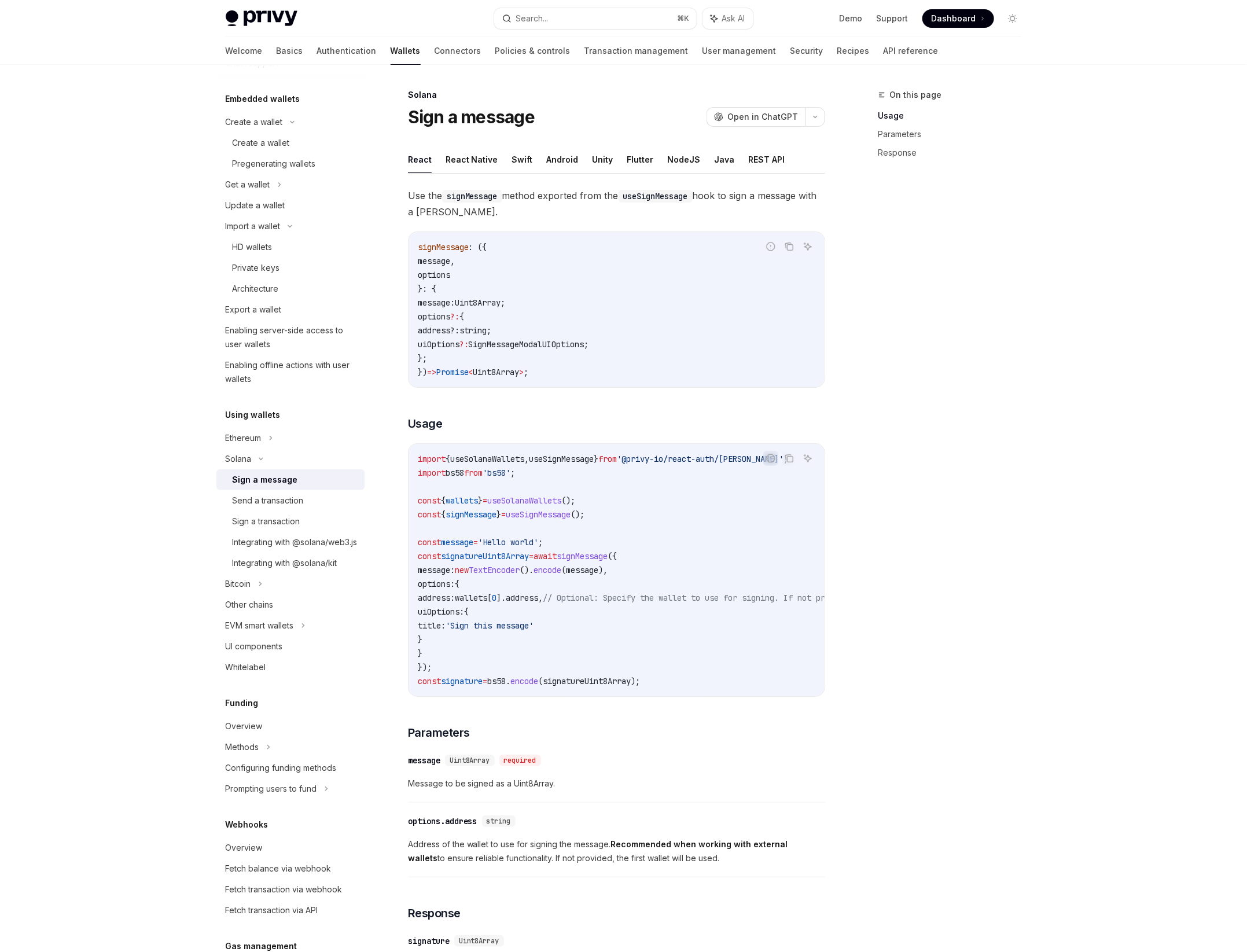
scroll to position [39, 0]
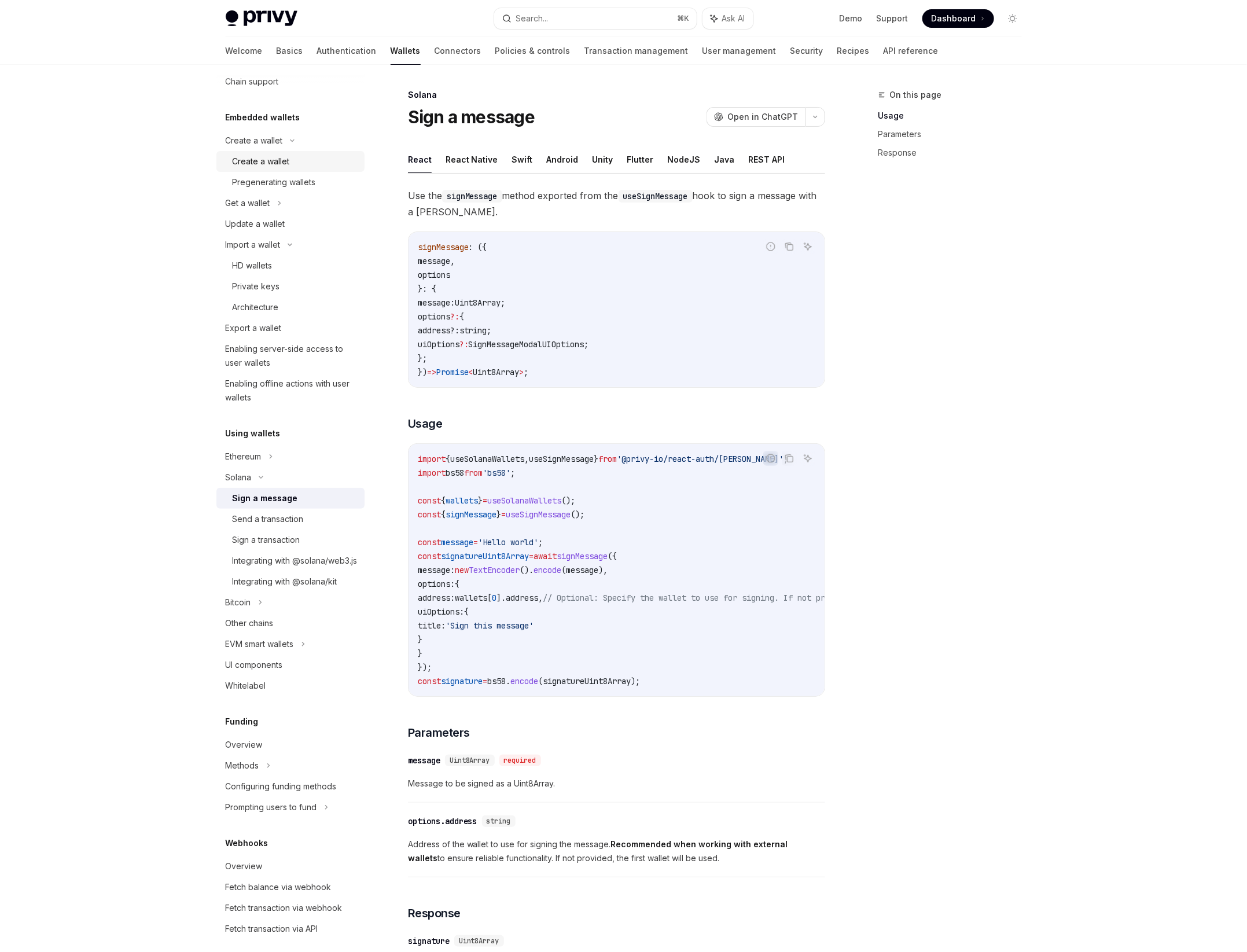
click at [289, 170] on link "Create a wallet" at bounding box center [291, 162] width 148 height 21
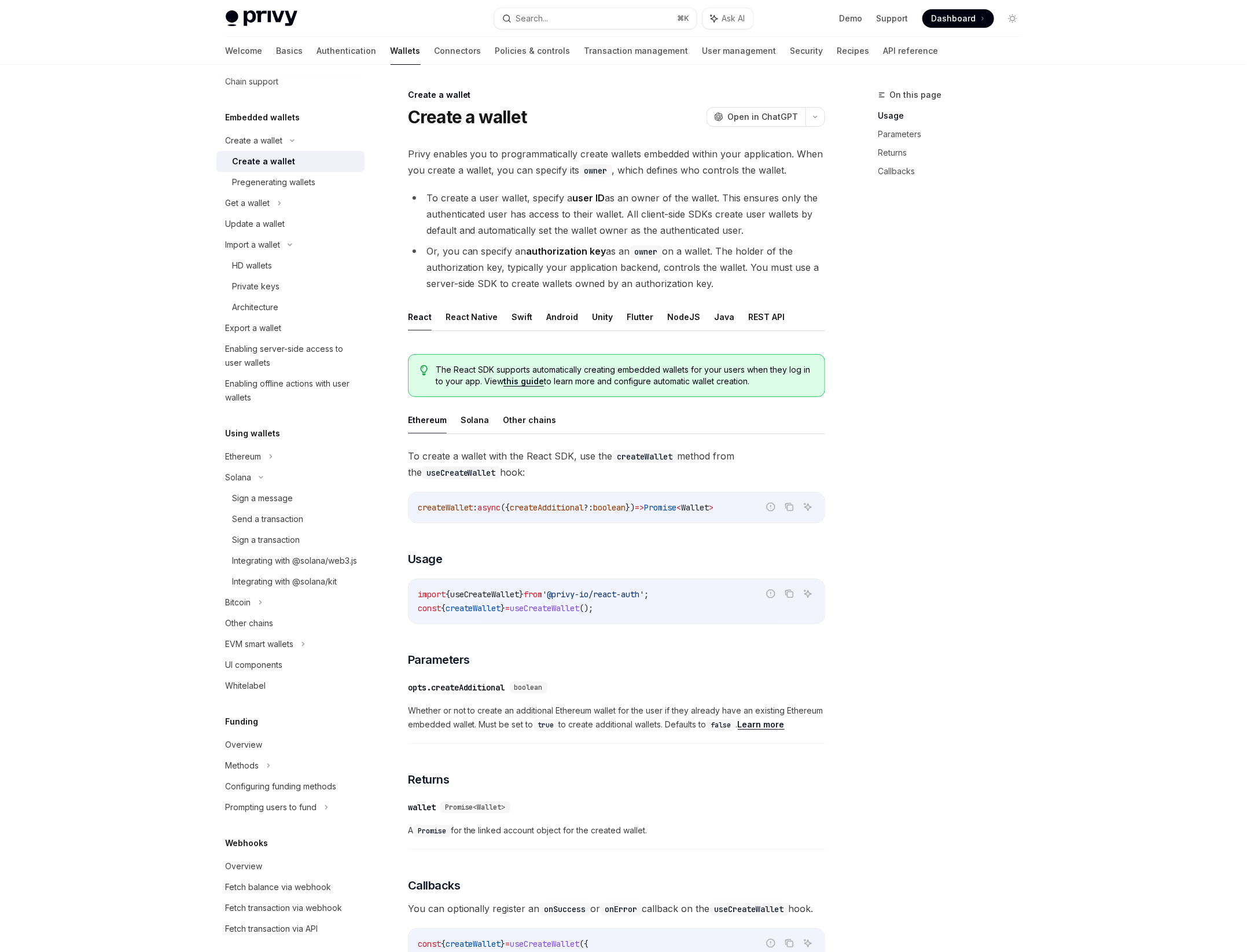
click at [511, 383] on link "this guide" at bounding box center [524, 381] width 40 height 10
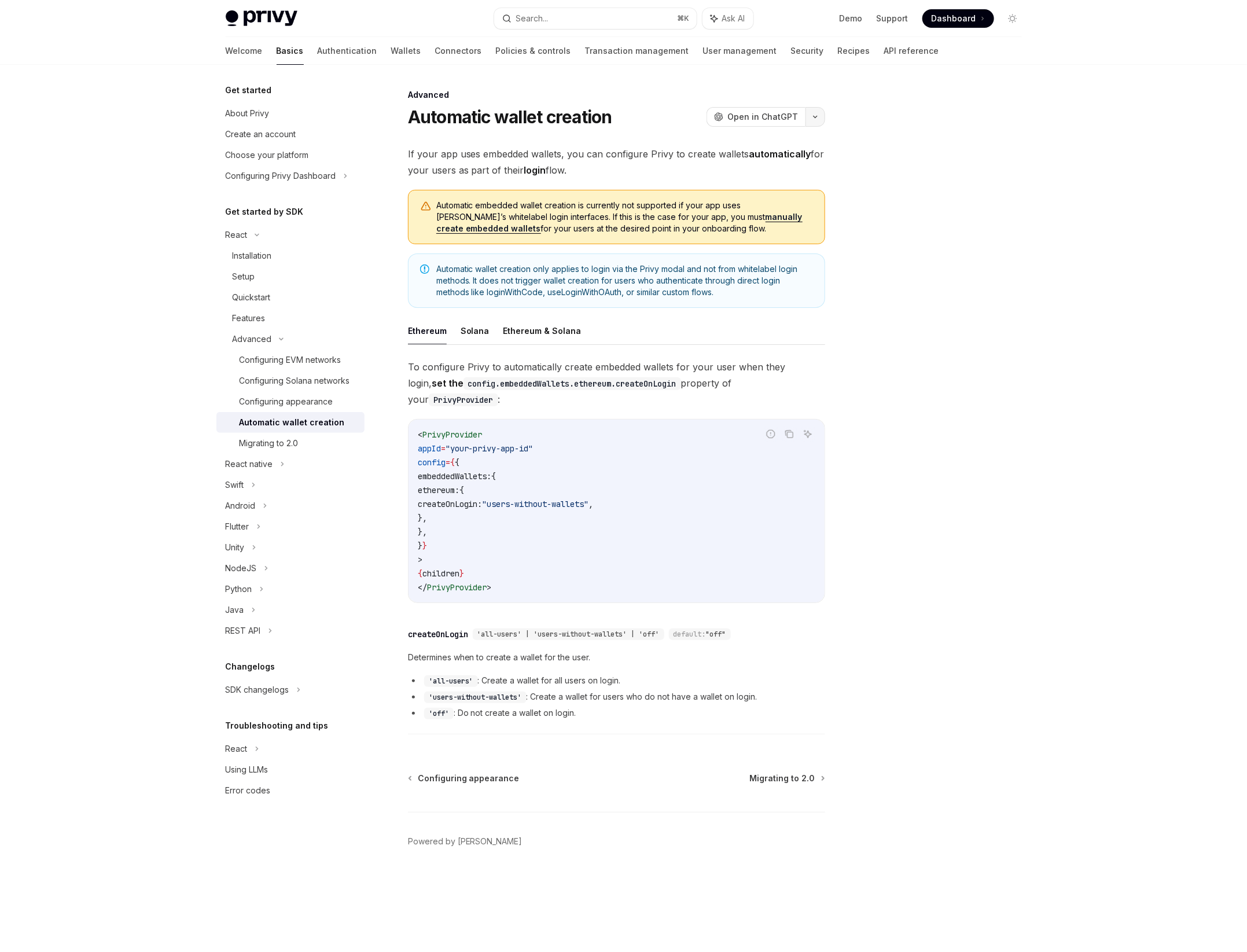
click at [820, 116] on icon "button" at bounding box center [815, 117] width 14 height 4
click at [470, 342] on button "Solana" at bounding box center [474, 331] width 29 height 27
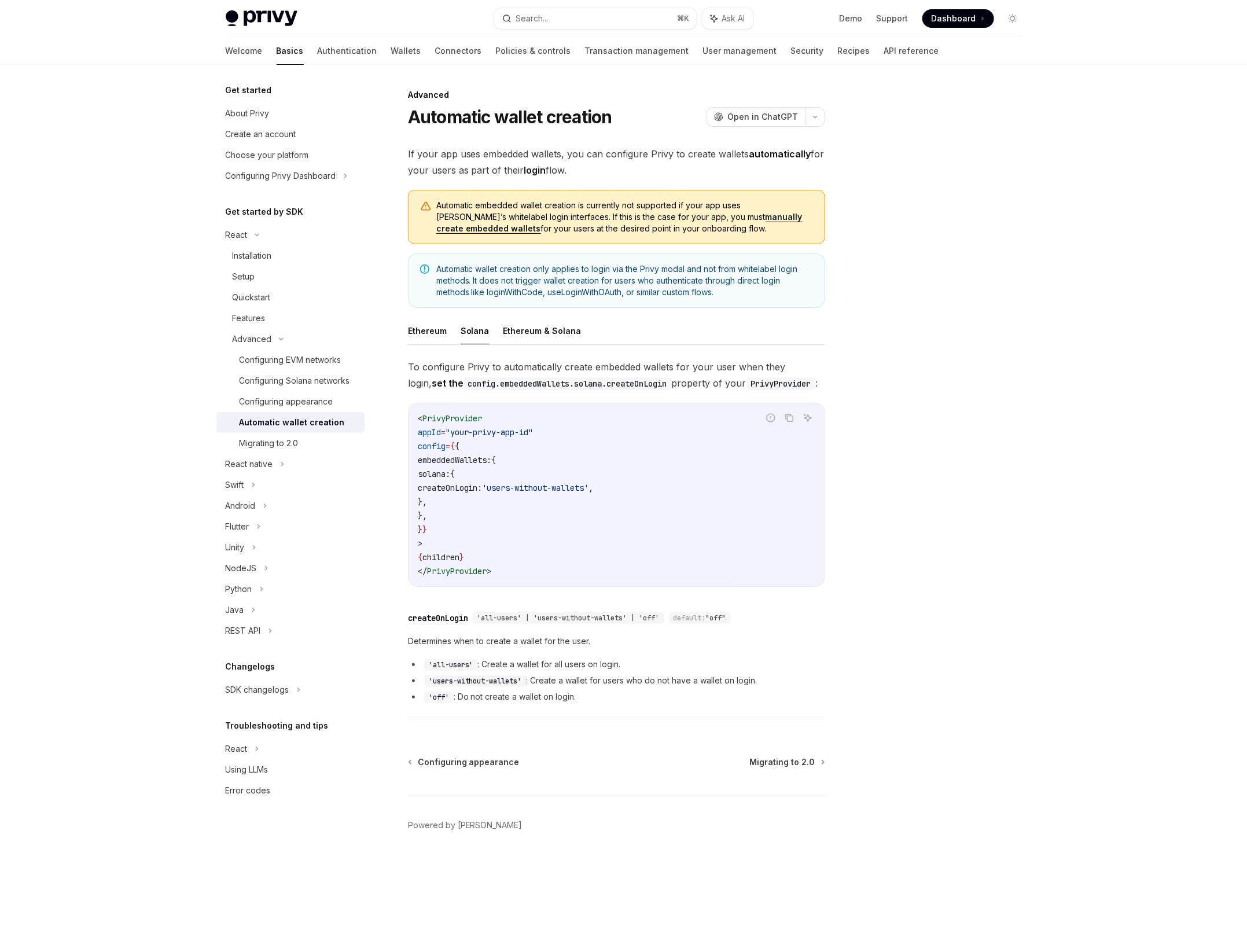
click at [676, 217] on link "manually create embedded wallets" at bounding box center [619, 223] width 366 height 22
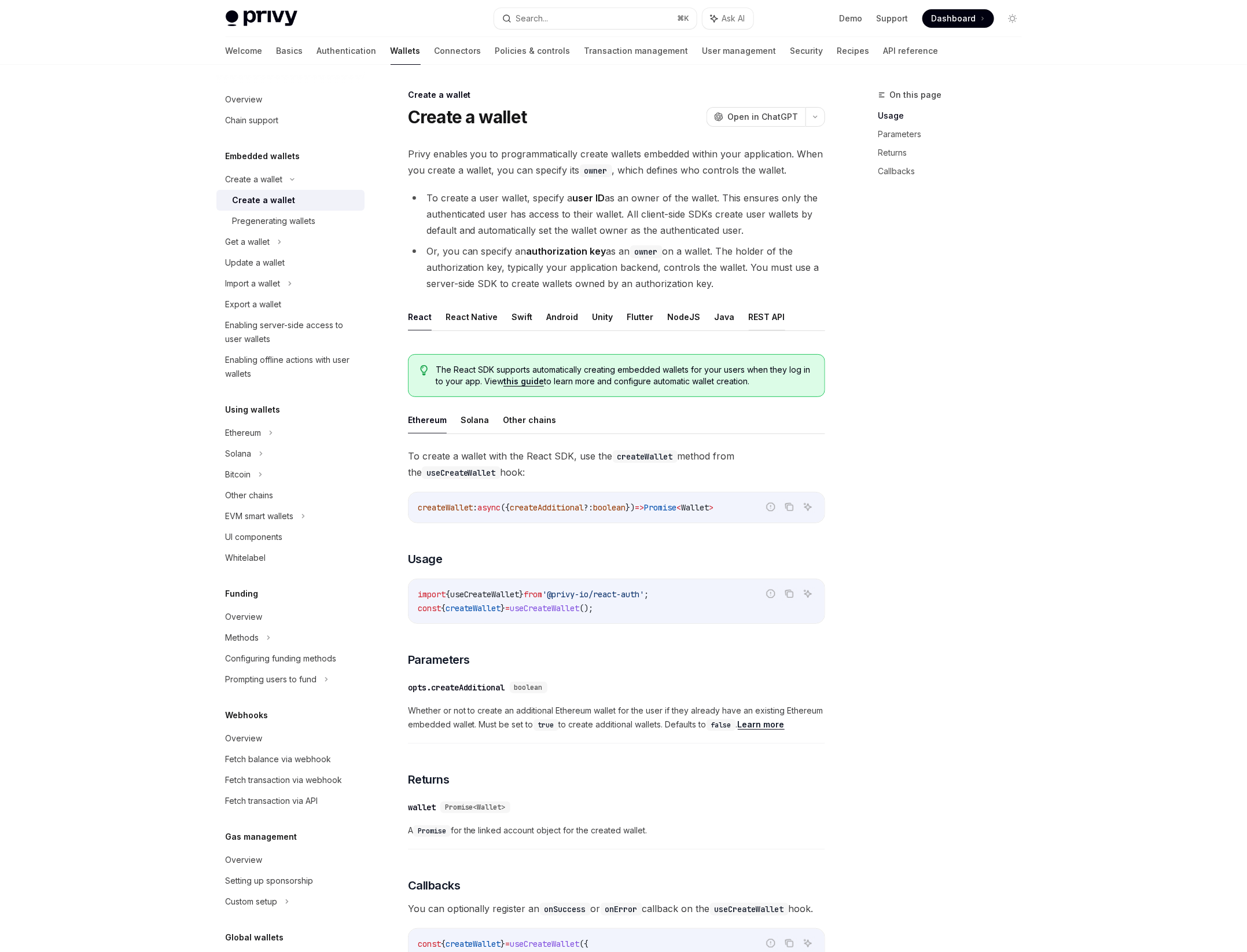
click at [749, 322] on button "REST API" at bounding box center [767, 317] width 37 height 27
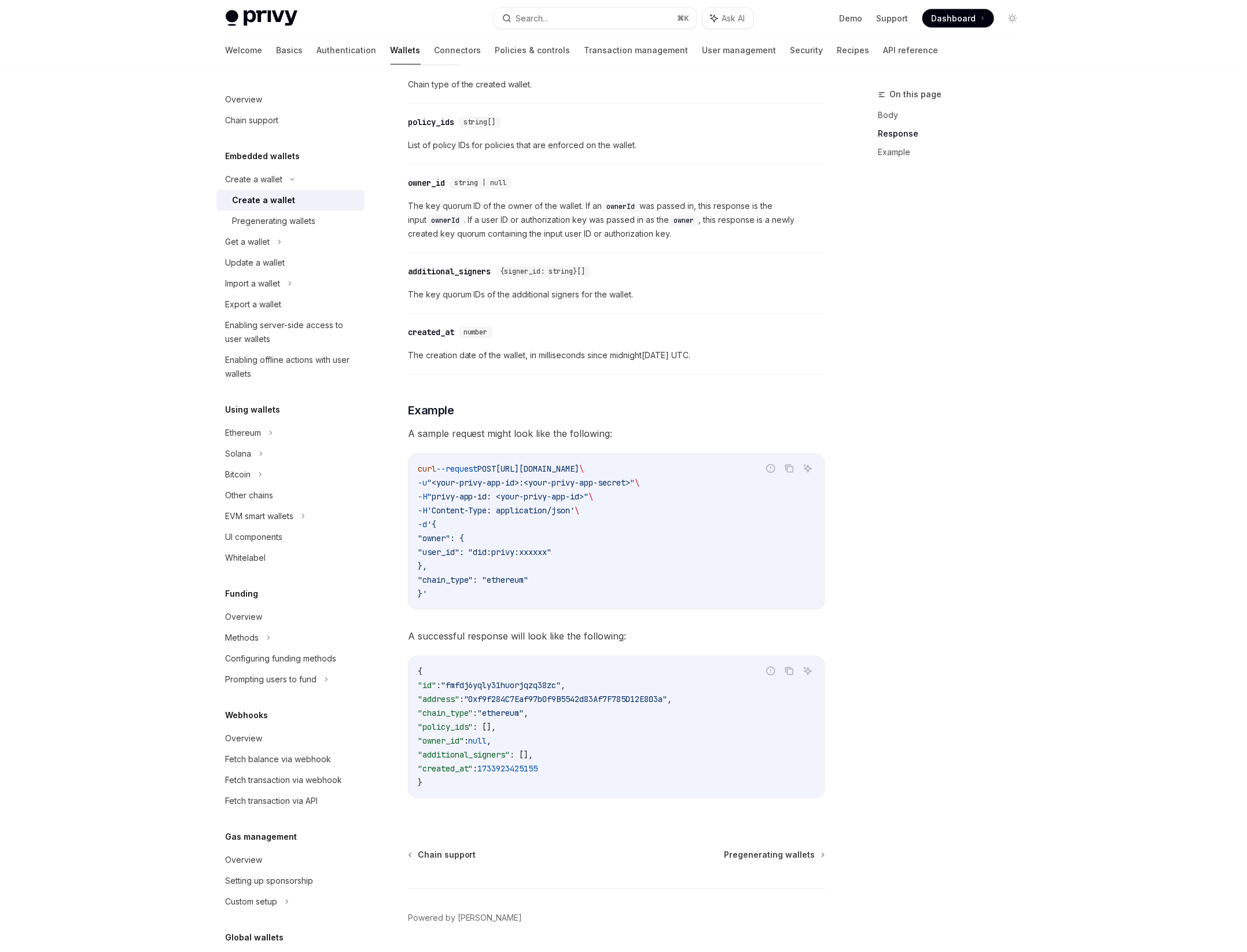
scroll to position [1257, 0]
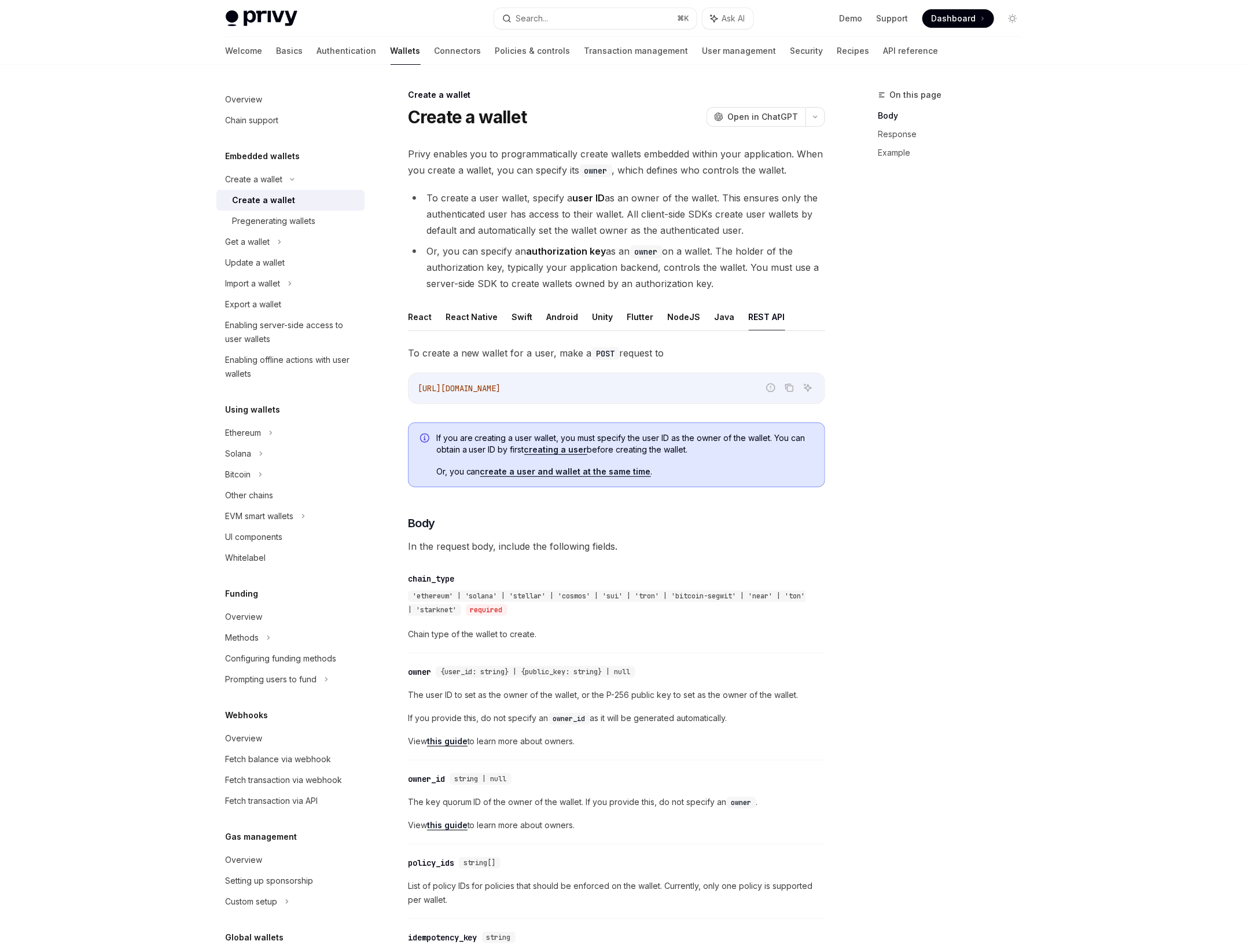
click at [493, 469] on link "create a user and wallet at the same time" at bounding box center [565, 472] width 170 height 10
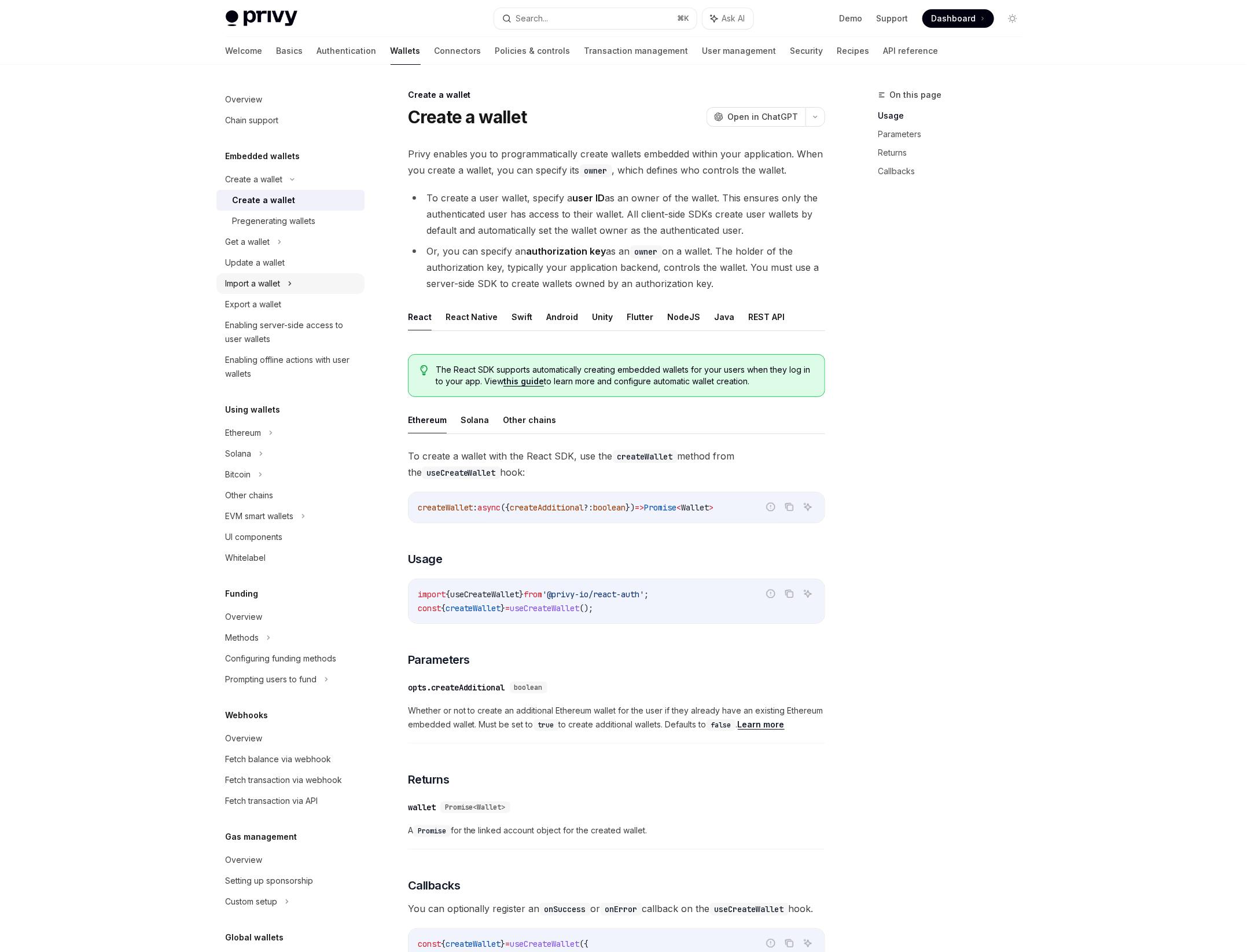
click at [288, 277] on div "Import a wallet" at bounding box center [291, 284] width 148 height 21
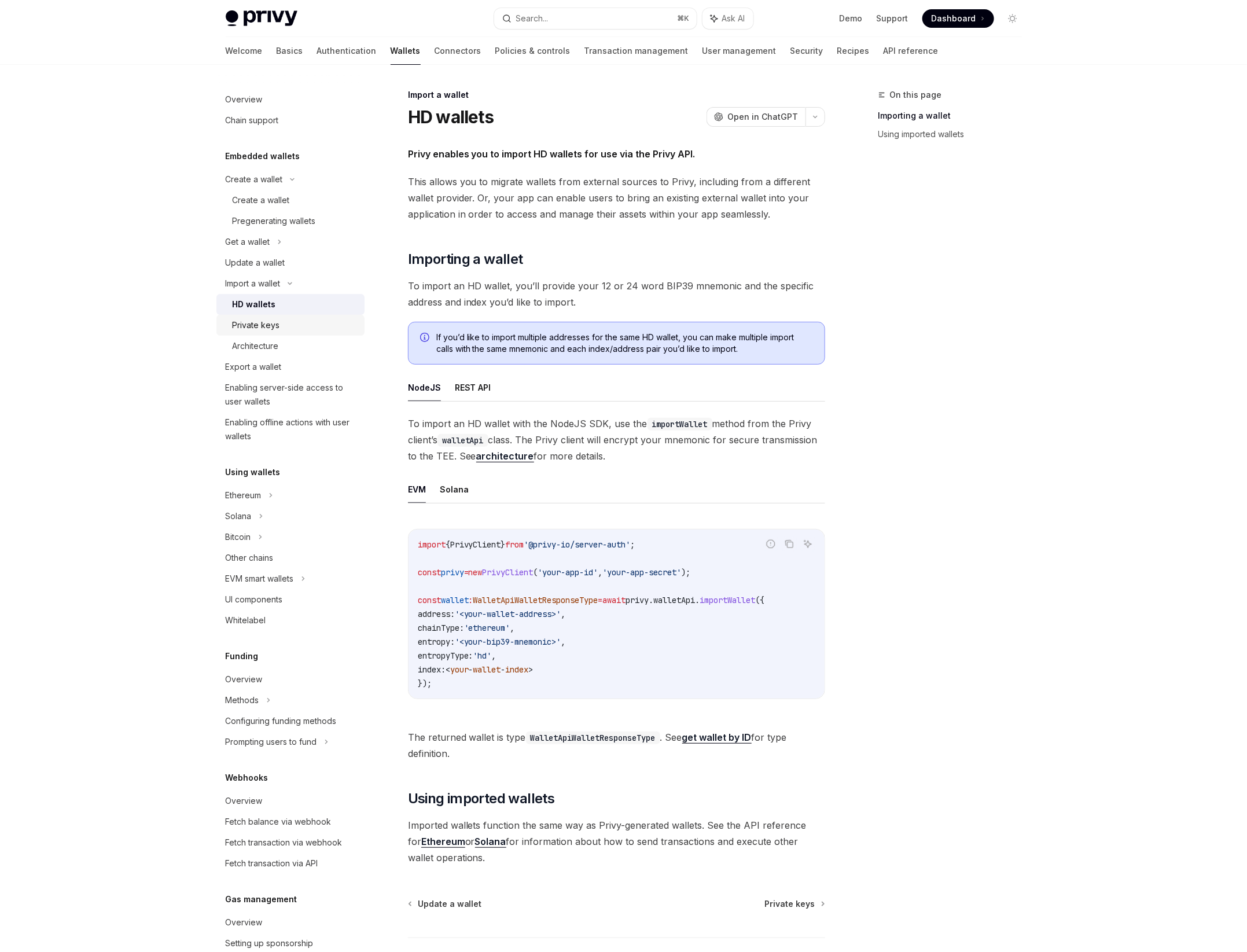
click at [278, 328] on div "Private keys" at bounding box center [256, 325] width 48 height 14
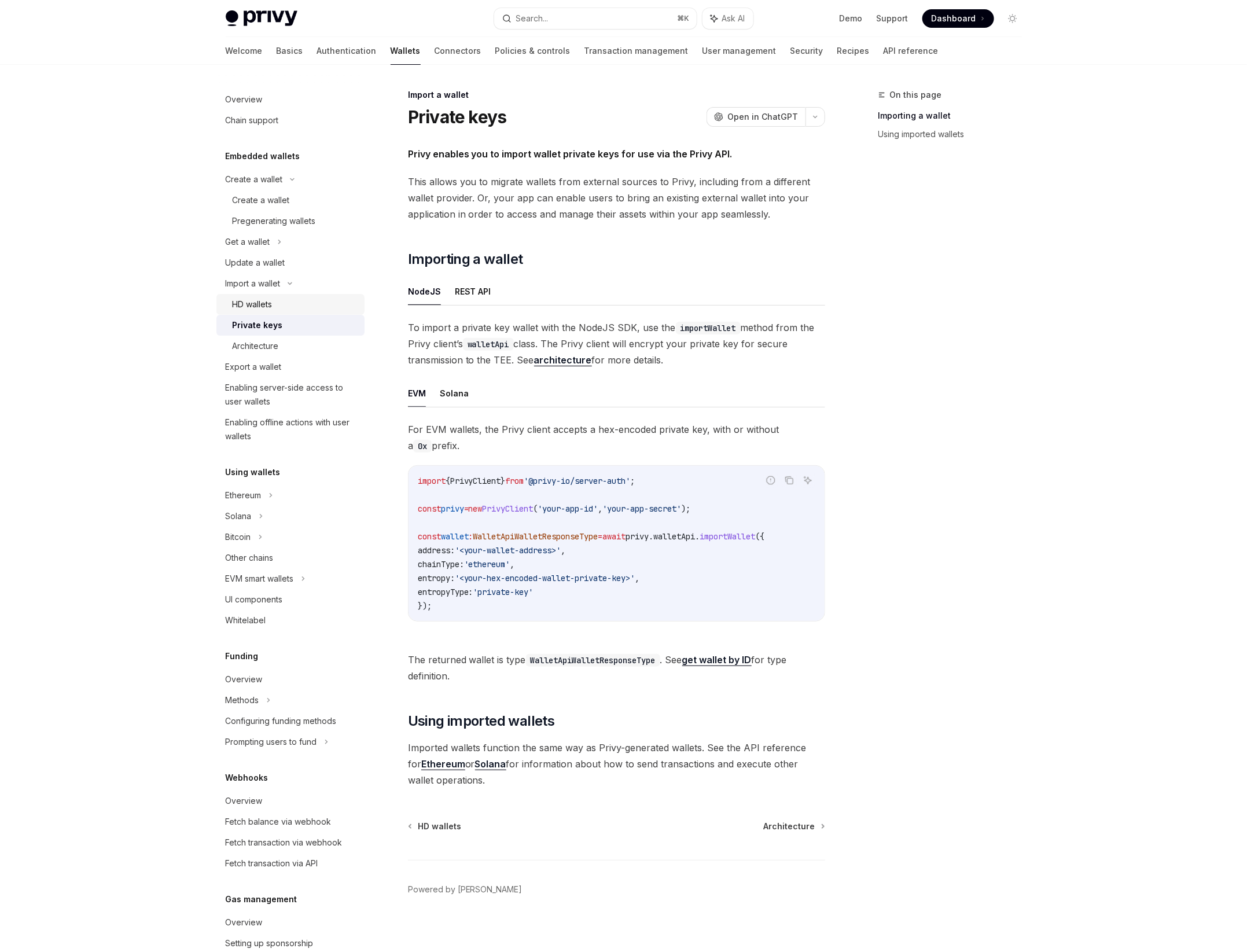
click at [271, 309] on div "HD wallets" at bounding box center [253, 304] width 40 height 14
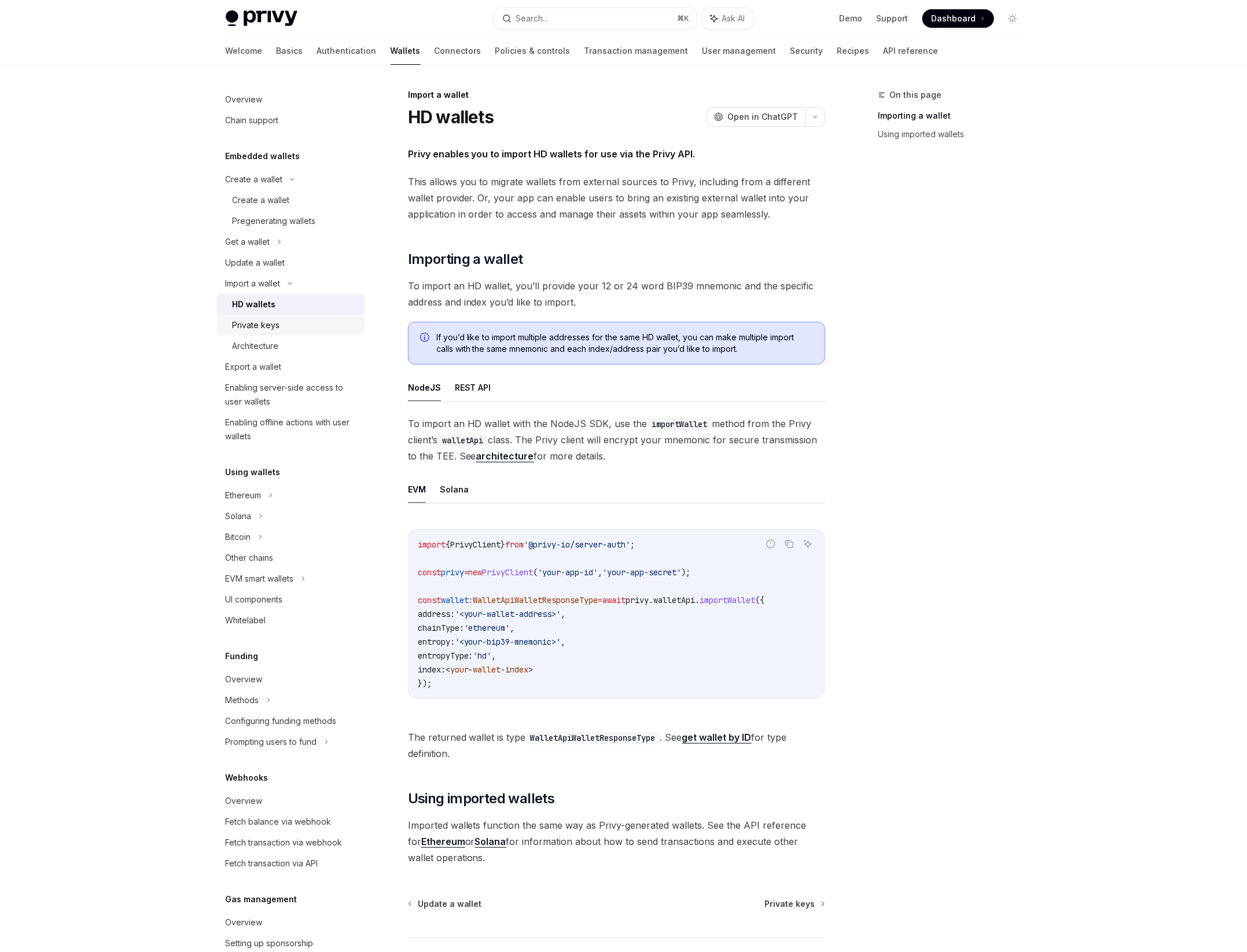
click at [271, 321] on div "Private keys" at bounding box center [256, 325] width 48 height 14
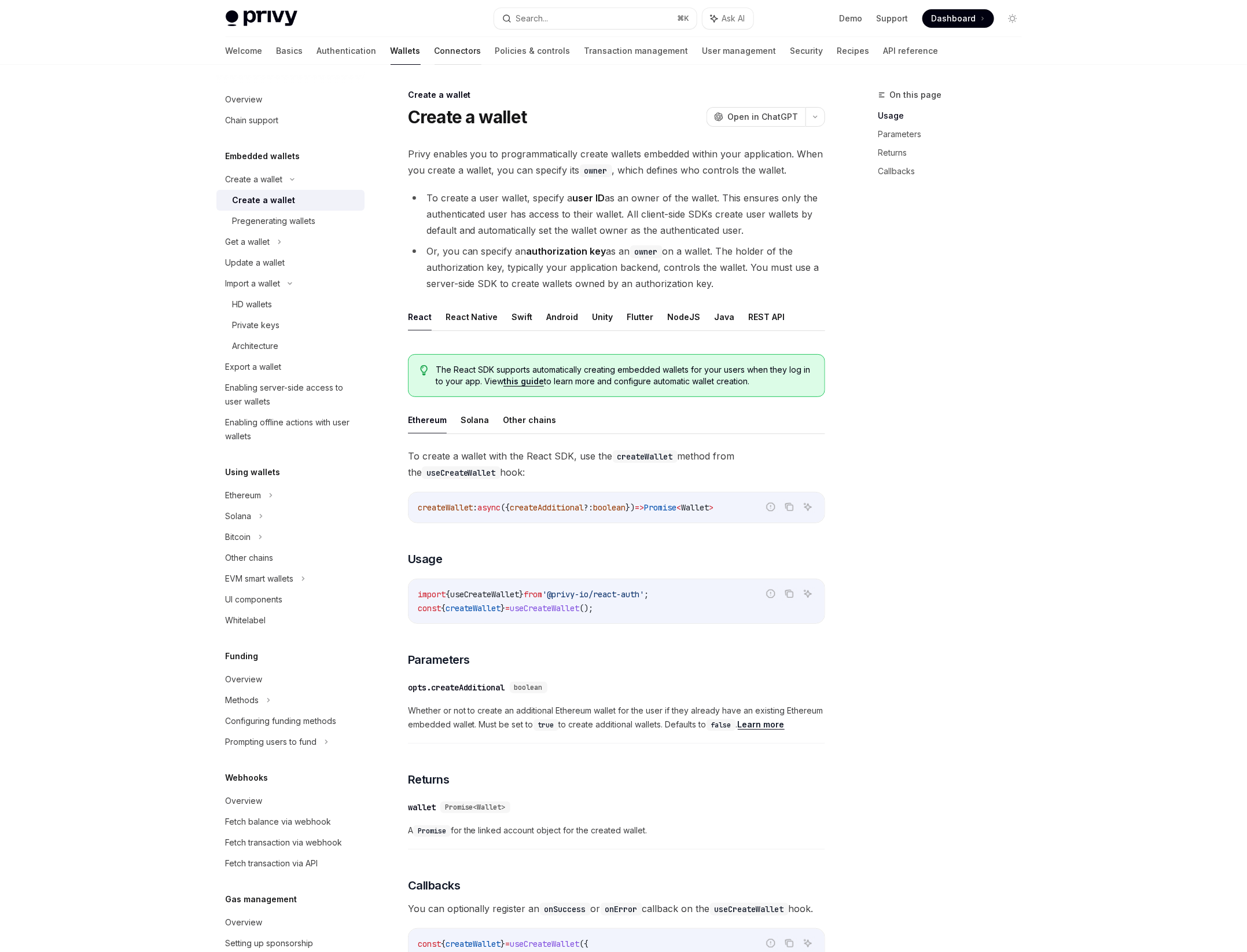
click at [435, 51] on link "Connectors" at bounding box center [458, 51] width 47 height 28
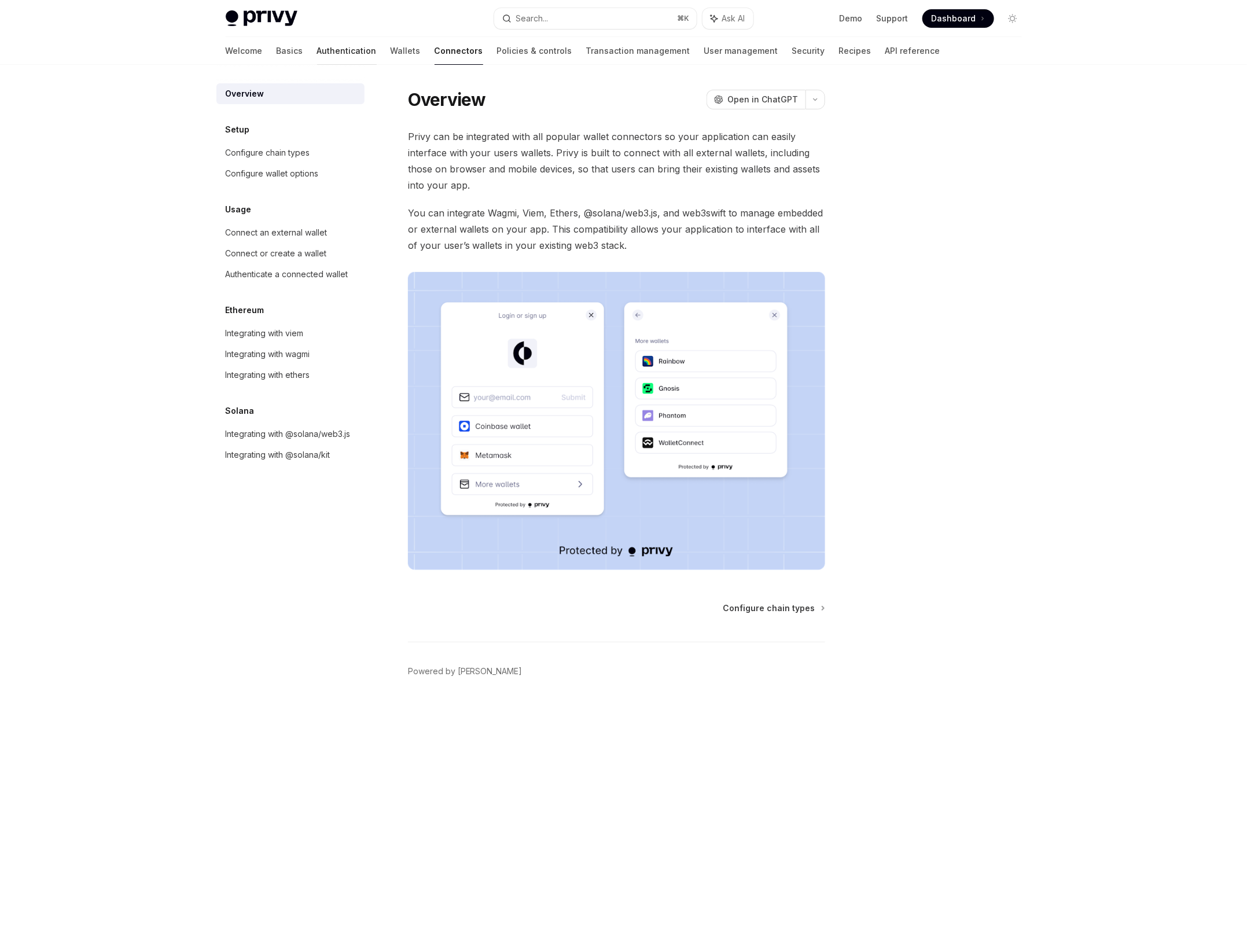
click at [317, 56] on link "Authentication" at bounding box center [347, 51] width 59 height 28
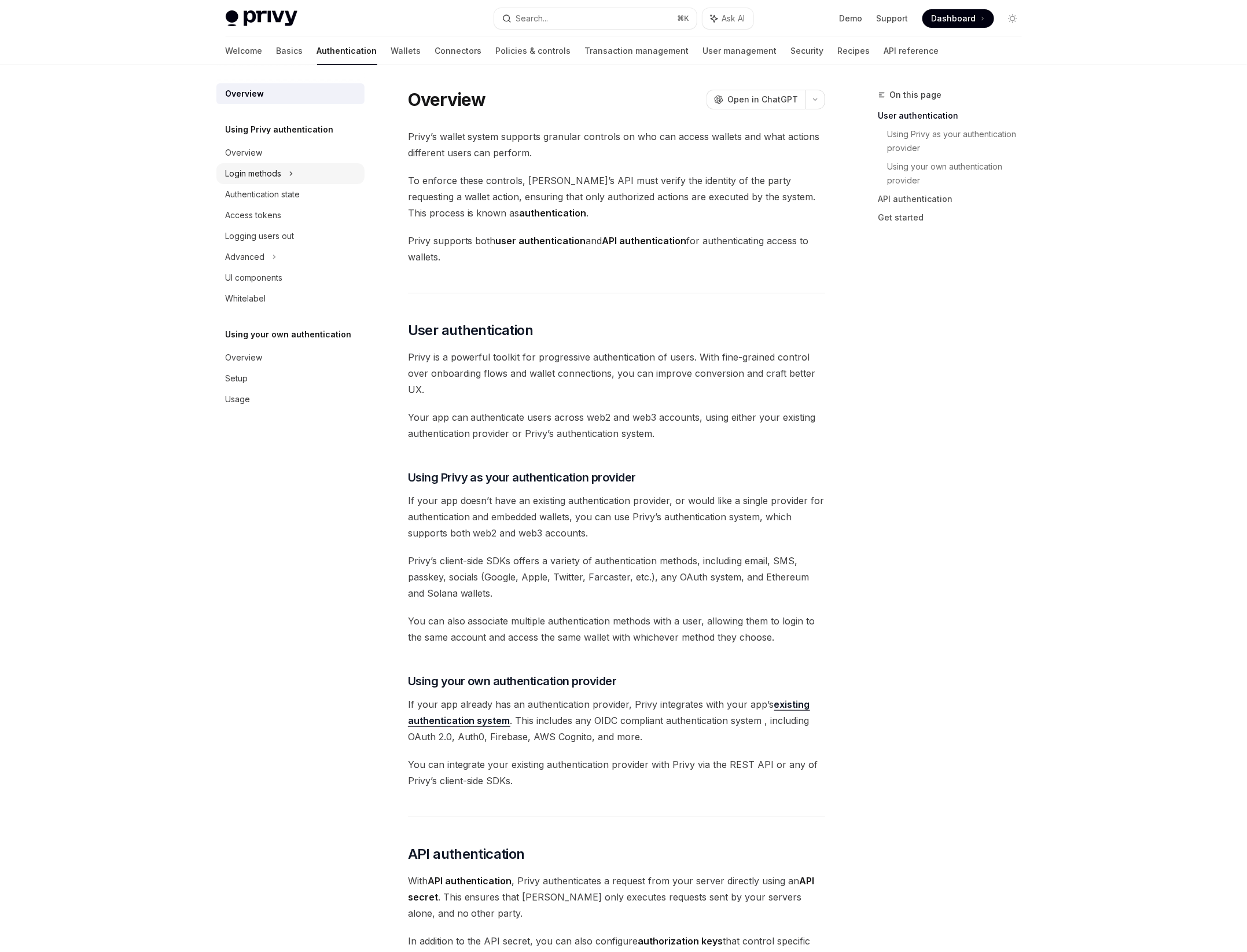
click at [267, 167] on div "Login methods" at bounding box center [253, 173] width 56 height 14
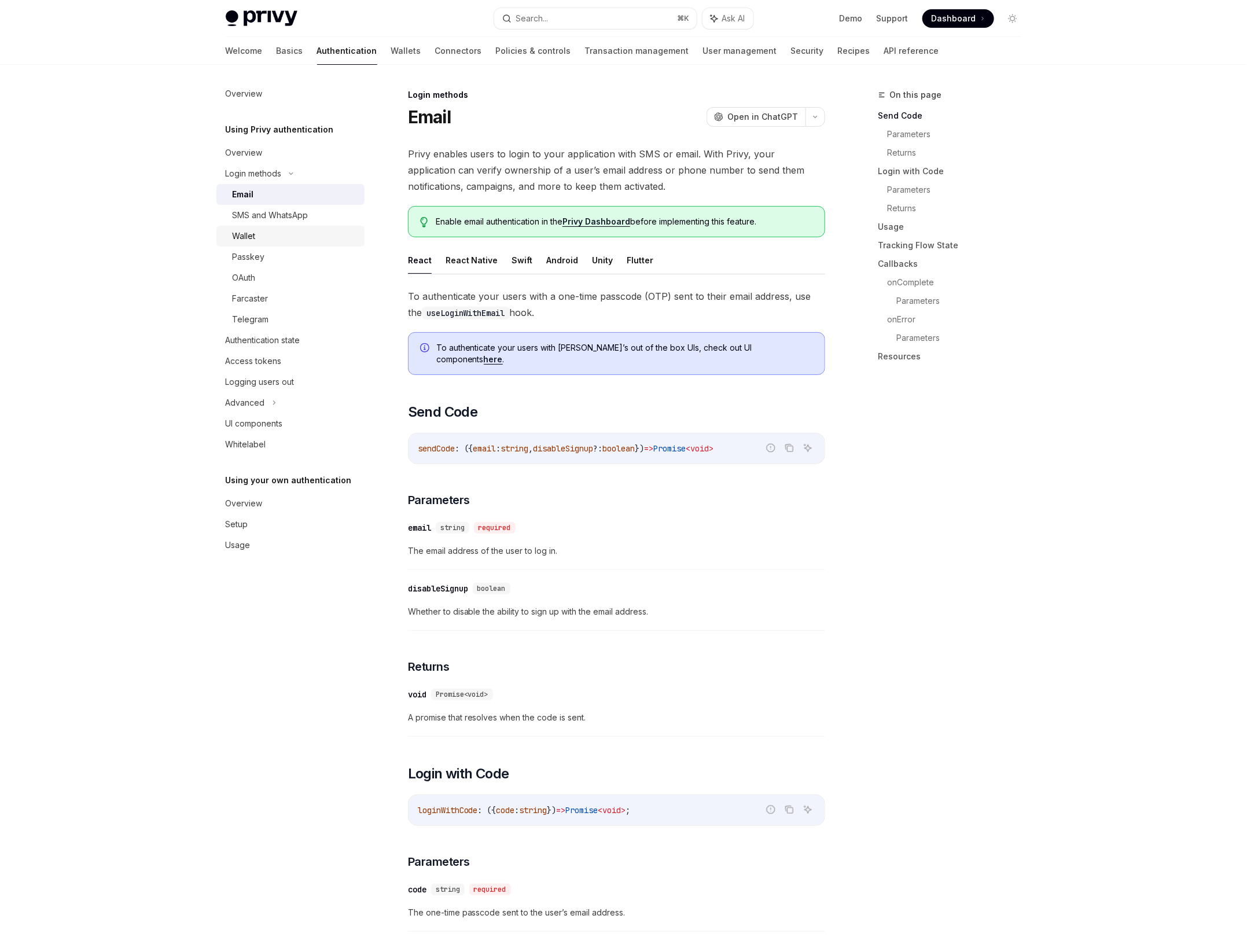
click at [272, 245] on link "Wallet" at bounding box center [291, 236] width 148 height 21
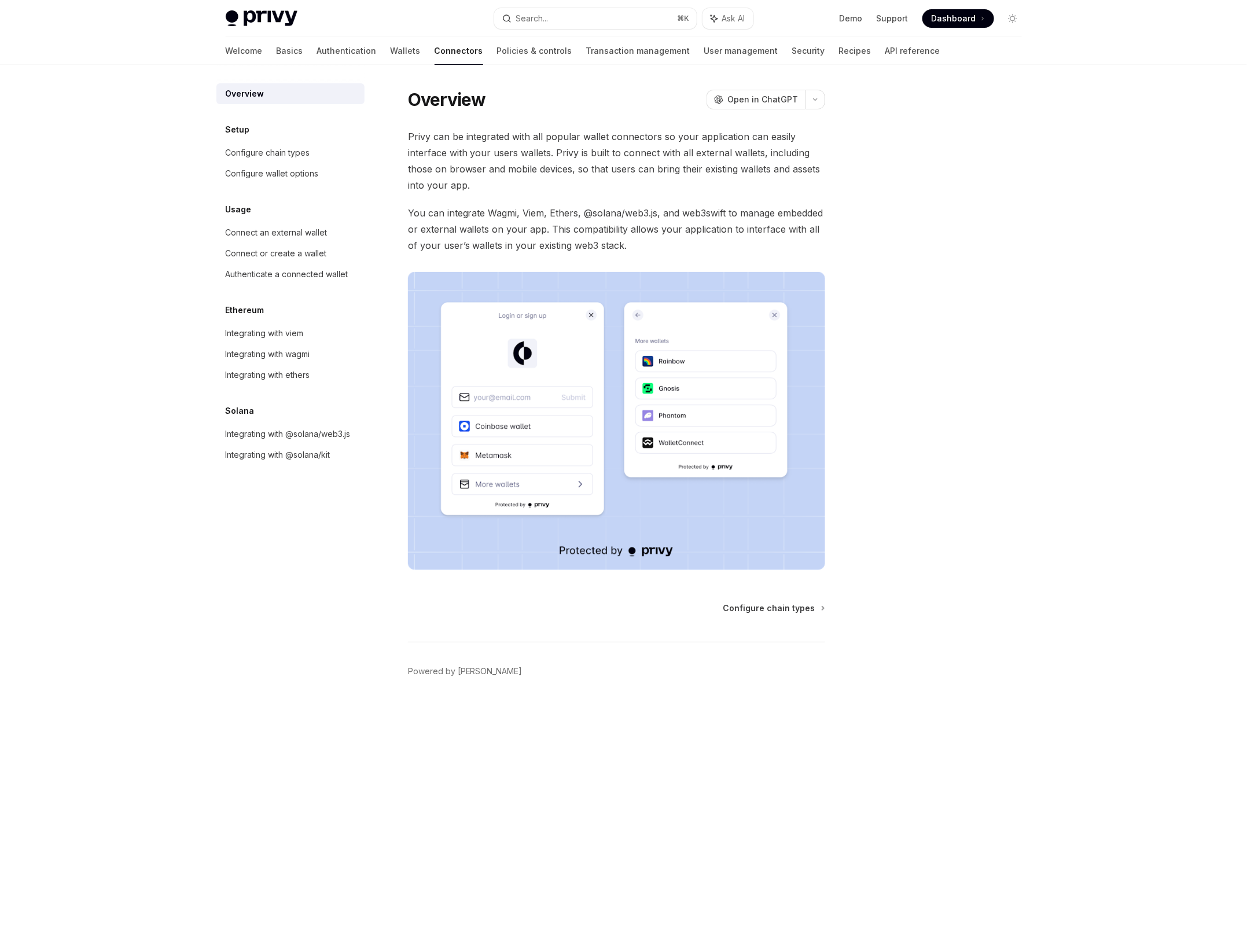
type textarea "*"
